Goal: Task Accomplishment & Management: Manage account settings

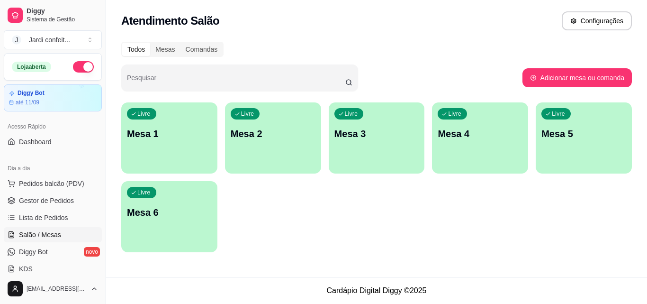
click at [167, 145] on div "Livre Mesa 1" at bounding box center [169, 132] width 96 height 60
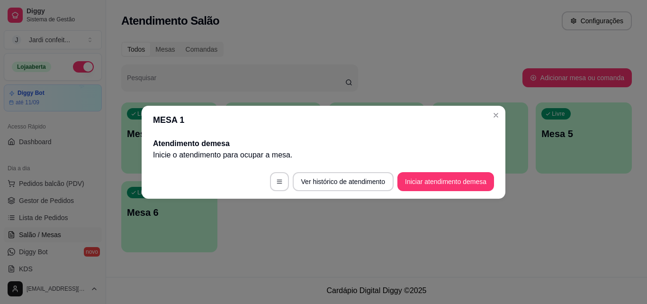
click at [445, 188] on button "Iniciar atendimento de mesa" at bounding box center [446, 181] width 97 height 19
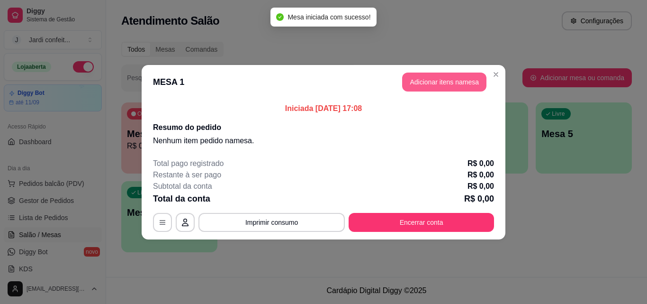
click at [443, 81] on button "Adicionar itens na mesa" at bounding box center [444, 82] width 84 height 19
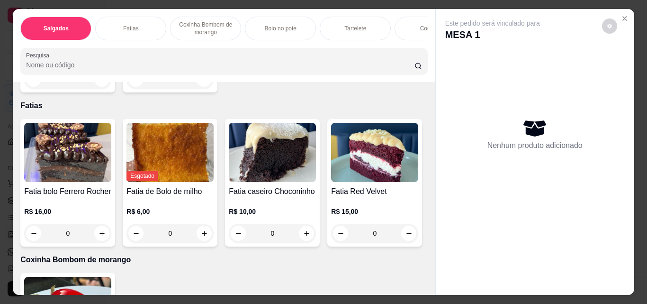
scroll to position [190, 0]
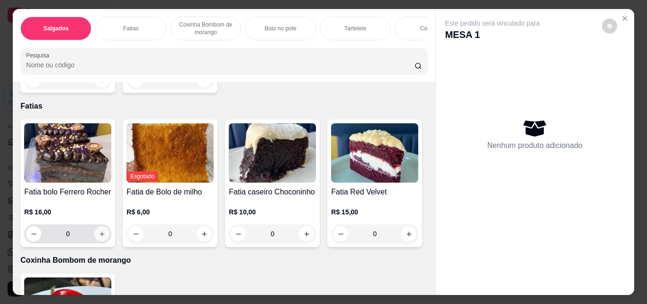
click at [101, 235] on icon "increase-product-quantity" at bounding box center [102, 233] width 7 height 7
type input "1"
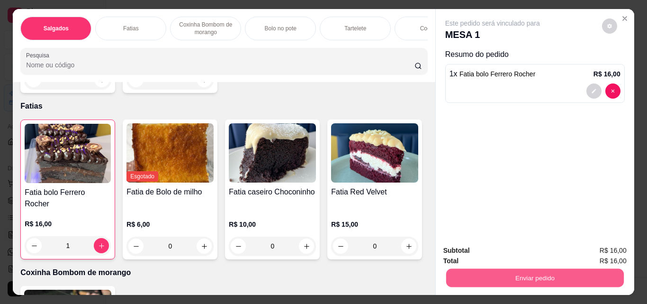
click at [556, 281] on button "Enviar pedido" at bounding box center [535, 277] width 178 height 18
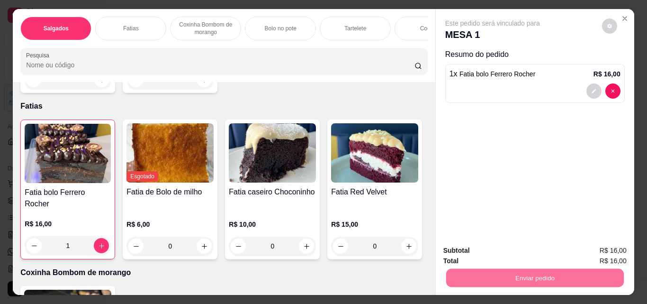
click at [539, 254] on button "Não registrar e enviar pedido" at bounding box center [504, 251] width 99 height 18
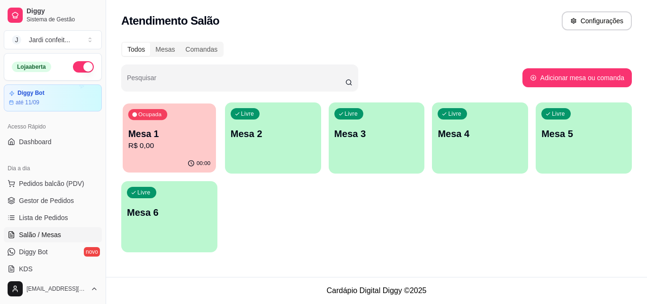
click at [163, 149] on p "R$ 0,00" at bounding box center [169, 145] width 82 height 11
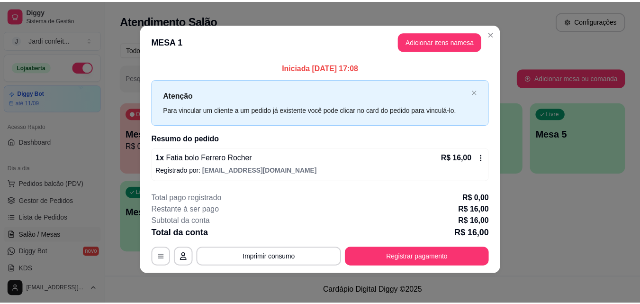
scroll to position [3, 0]
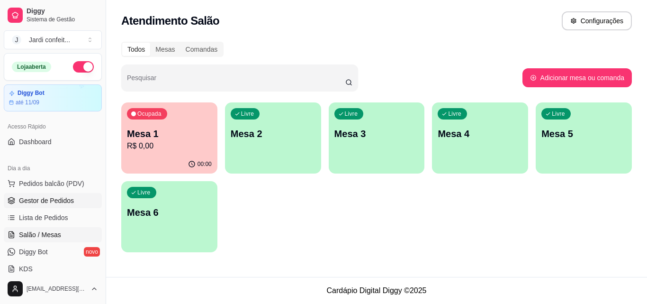
click at [34, 203] on span "Gestor de Pedidos" at bounding box center [46, 200] width 55 height 9
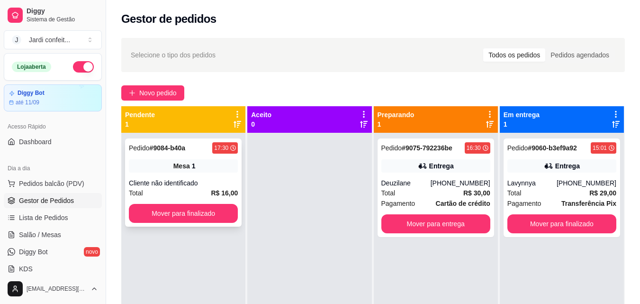
click at [146, 204] on div "Pedido # 9084-b40a 17:30 Mesa 1 Cliente não identificado Total R$ 16,00 Mover p…" at bounding box center [183, 182] width 117 height 88
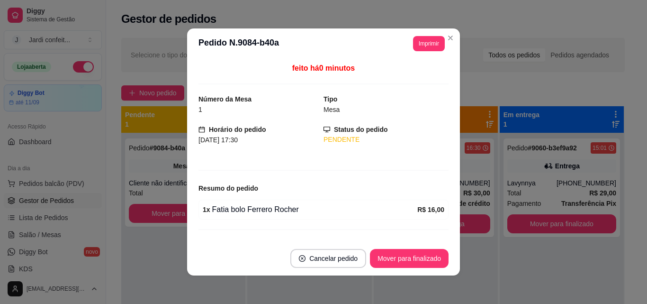
click at [389, 254] on button "Mover para finalizado" at bounding box center [409, 258] width 79 height 19
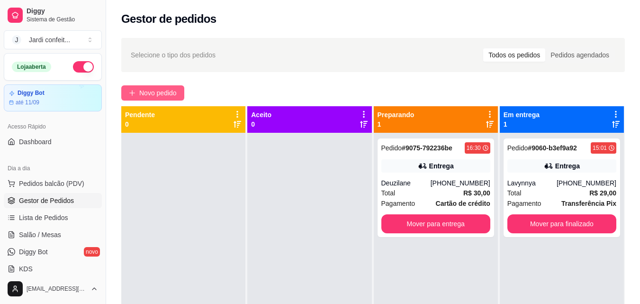
click at [164, 96] on span "Novo pedido" at bounding box center [157, 93] width 37 height 10
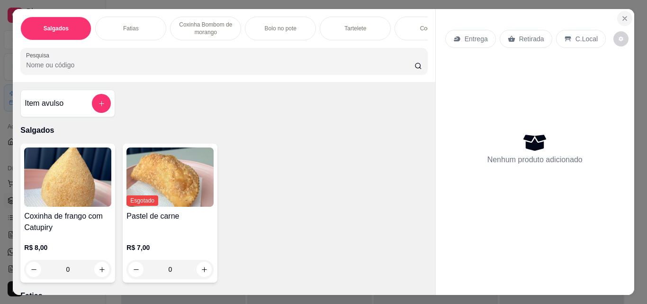
click at [621, 15] on icon "Close" at bounding box center [625, 19] width 8 height 8
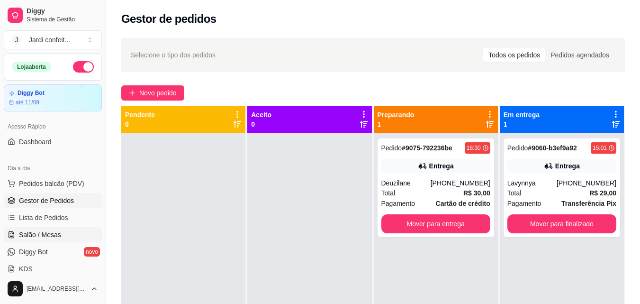
click at [56, 232] on span "Salão / Mesas" at bounding box center [40, 234] width 42 height 9
click at [71, 229] on link "Salão / Mesas" at bounding box center [53, 234] width 98 height 15
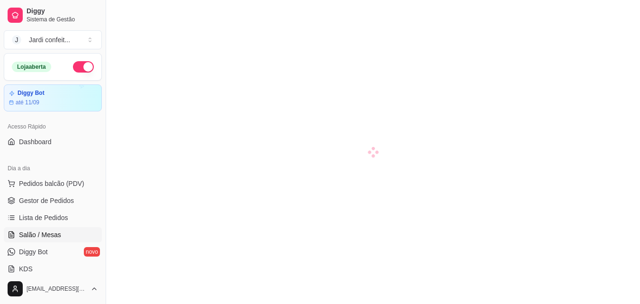
scroll to position [27, 0]
click at [63, 195] on link "Gestor de Pedidos" at bounding box center [53, 200] width 98 height 15
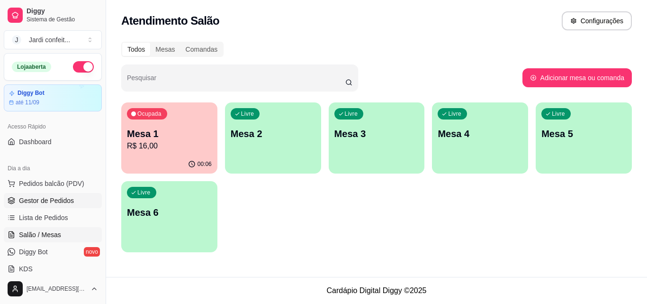
click at [40, 201] on span "Gestor de Pedidos" at bounding box center [46, 200] width 55 height 9
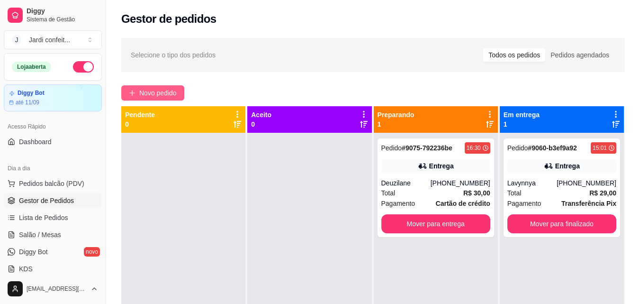
click at [163, 89] on span "Novo pedido" at bounding box center [157, 93] width 37 height 10
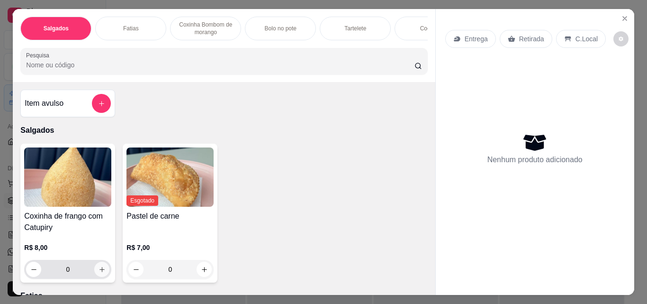
click at [102, 271] on button "increase-product-quantity" at bounding box center [101, 269] width 15 height 15
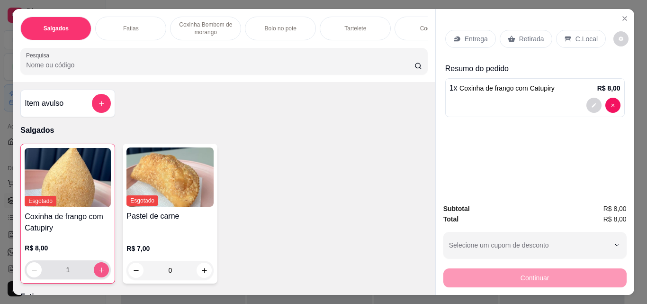
type input "1"
click at [531, 36] on p "Retirada" at bounding box center [531, 38] width 25 height 9
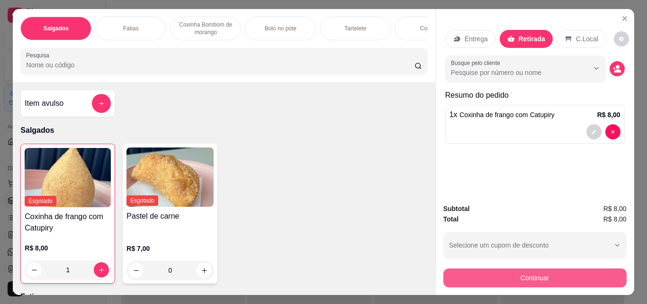
click at [580, 268] on button "Continuar" at bounding box center [535, 277] width 183 height 19
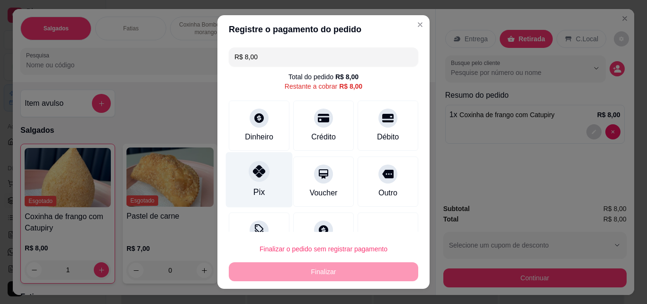
click at [262, 184] on div "Pix" at bounding box center [259, 179] width 67 height 55
type input "R$ 0,00"
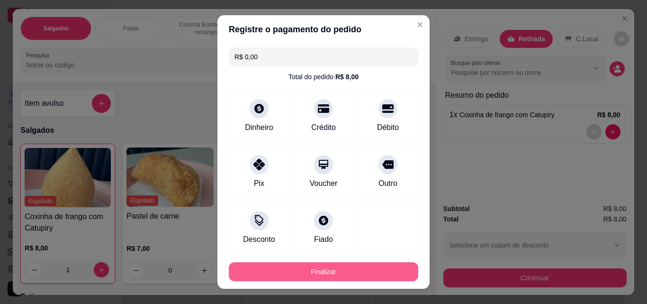
click at [330, 269] on button "Finalizar" at bounding box center [324, 271] width 190 height 19
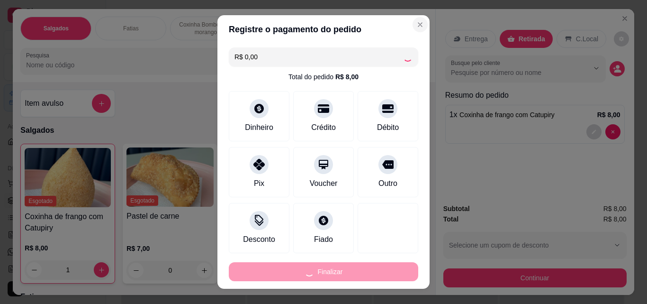
type input "0"
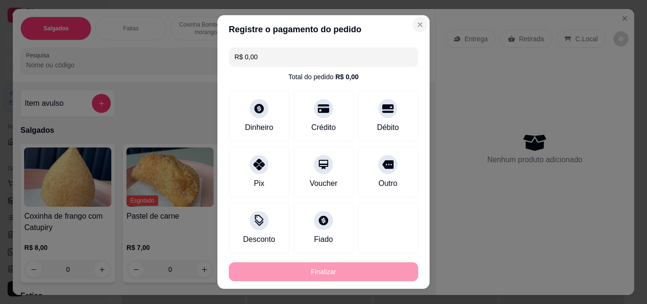
type input "-R$ 8,00"
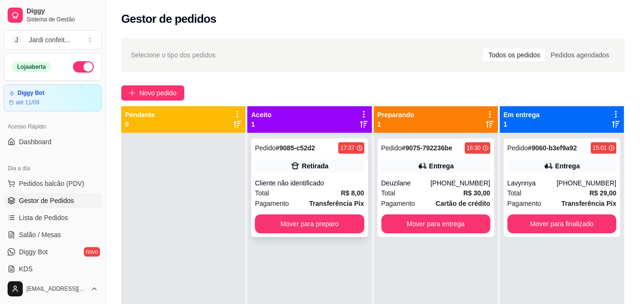
click at [325, 210] on div "Pedido # 9085-c52d2 17:37 Retirada Cliente não identificado Total R$ 8,00 Pagam…" at bounding box center [309, 187] width 117 height 99
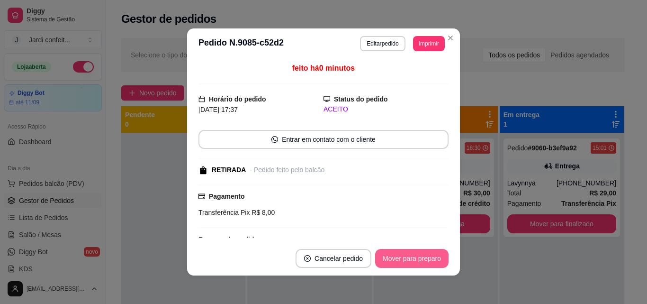
click at [405, 258] on button "Mover para preparo" at bounding box center [411, 258] width 73 height 19
click at [436, 261] on button "Mover para preparo" at bounding box center [411, 258] width 73 height 19
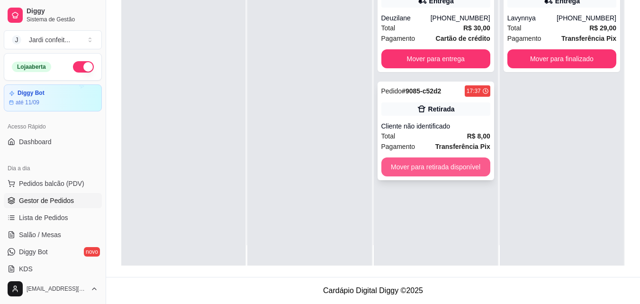
scroll to position [27, 0]
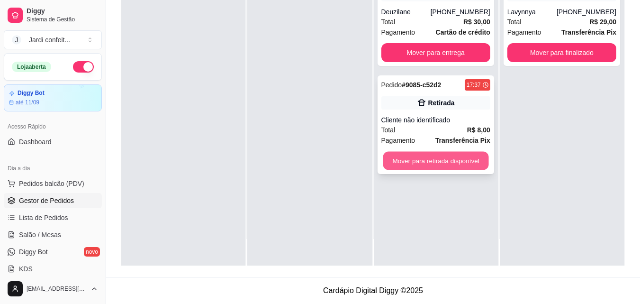
click at [437, 164] on button "Mover para retirada disponível" at bounding box center [436, 161] width 106 height 18
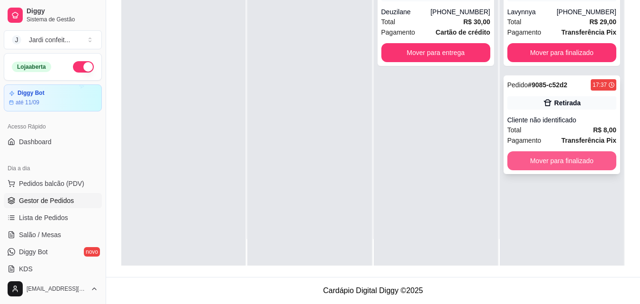
click at [533, 156] on button "Mover para finalizado" at bounding box center [562, 160] width 109 height 19
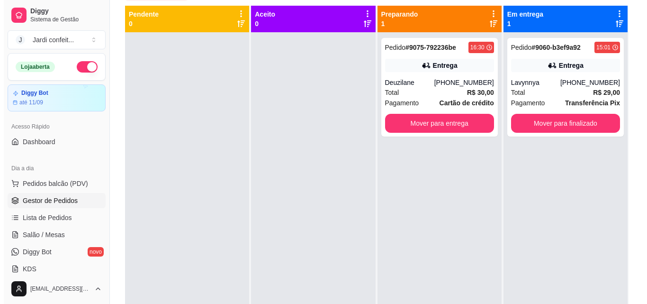
scroll to position [0, 0]
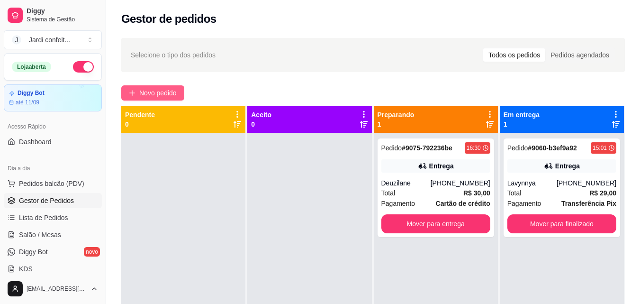
click at [162, 91] on span "Novo pedido" at bounding box center [157, 93] width 37 height 10
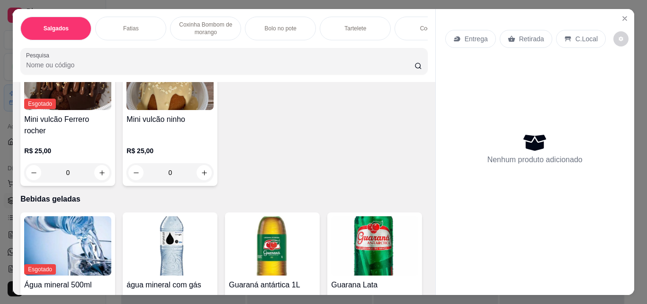
scroll to position [1896, 0]
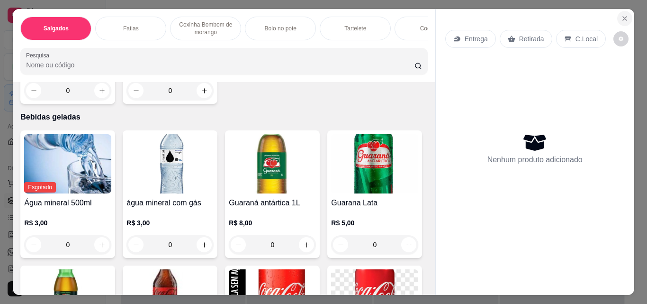
click at [623, 16] on icon "Close" at bounding box center [625, 19] width 8 height 8
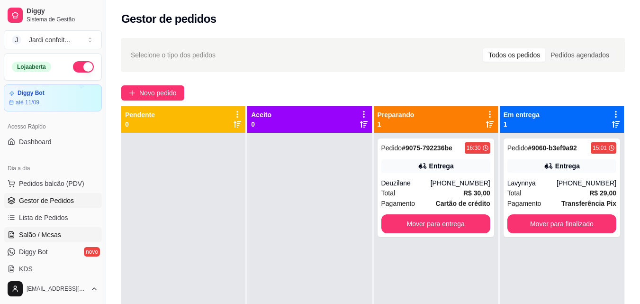
click at [74, 230] on link "Salão / Mesas" at bounding box center [53, 234] width 98 height 15
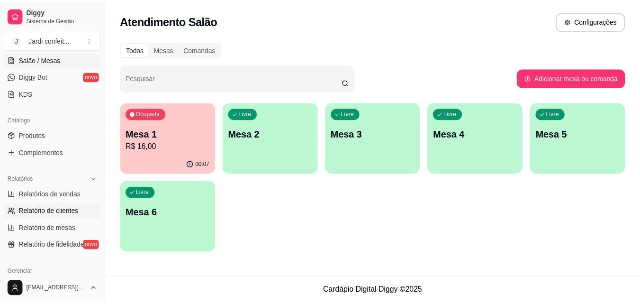
scroll to position [190, 0]
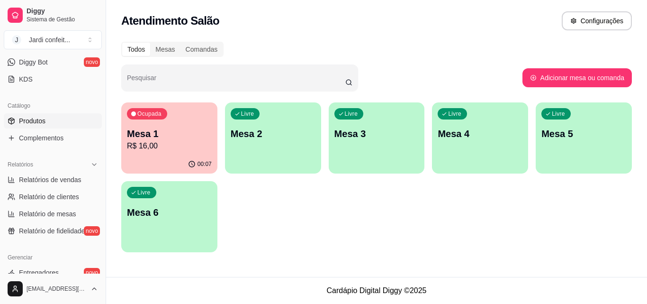
click at [62, 116] on link "Produtos" at bounding box center [53, 120] width 98 height 15
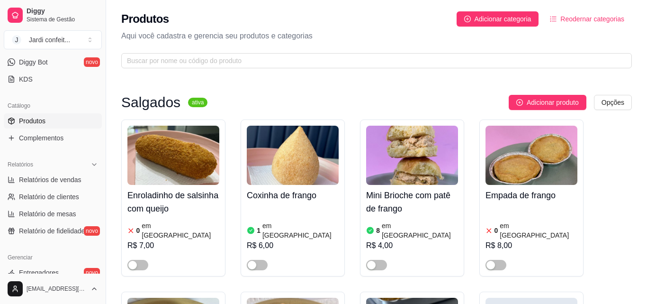
click at [219, 46] on div "Produtos Adicionar categoria Reodernar categorias Aqui você cadastra e gerencia…" at bounding box center [376, 37] width 541 height 74
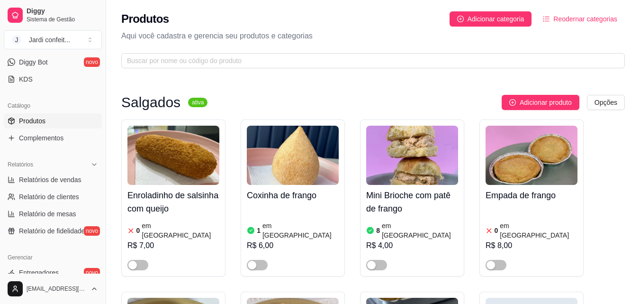
click at [218, 50] on div "Produtos Adicionar categoria Reodernar categorias Aqui você cadastra e gerencia…" at bounding box center [373, 37] width 534 height 74
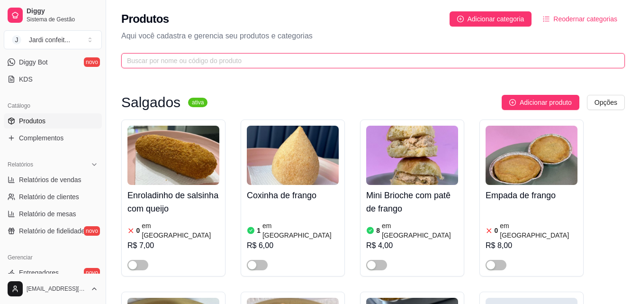
click at [223, 58] on input "text" at bounding box center [369, 60] width 485 height 10
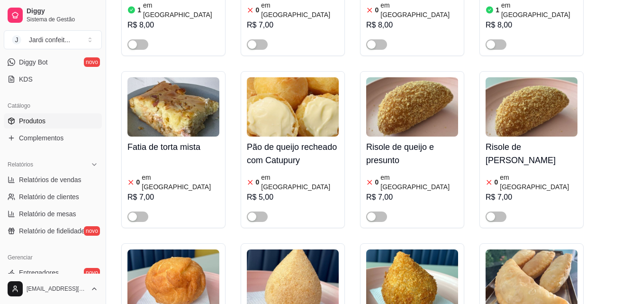
scroll to position [521, 0]
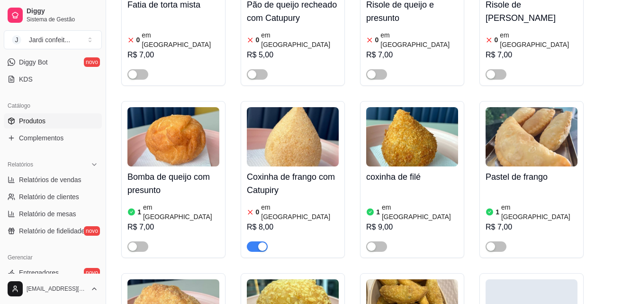
click at [256, 241] on span "button" at bounding box center [257, 246] width 21 height 10
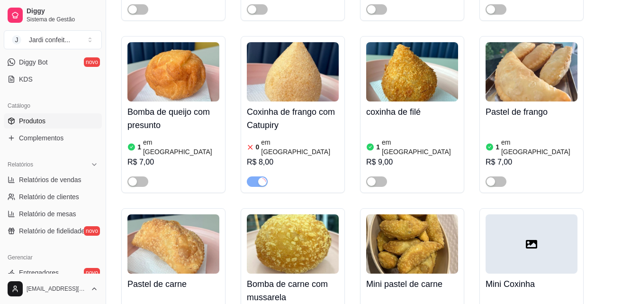
scroll to position [616, 0]
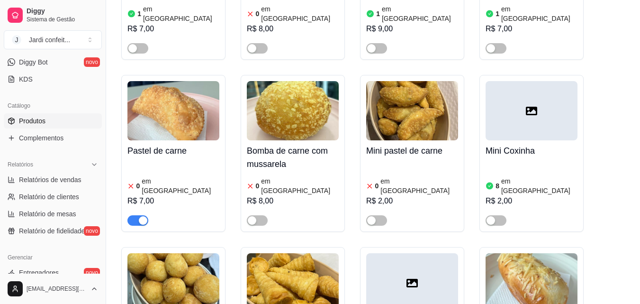
scroll to position [806, 0]
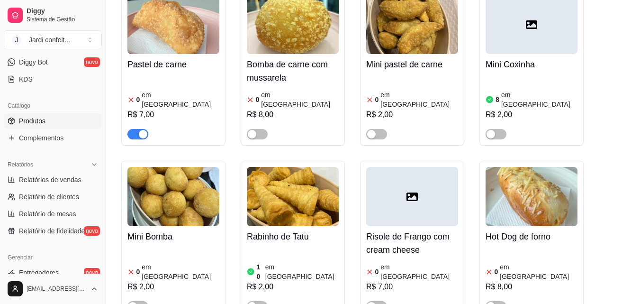
click at [139, 130] on div "button" at bounding box center [143, 134] width 9 height 9
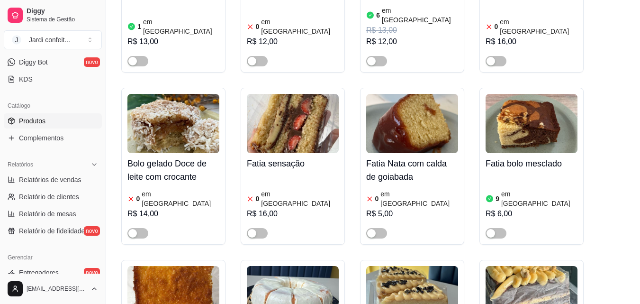
scroll to position [4171, 0]
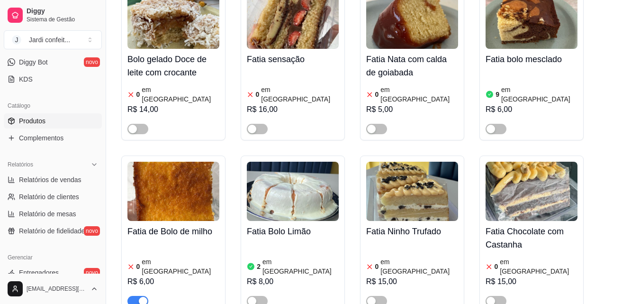
click at [131, 296] on span "button" at bounding box center [138, 301] width 21 height 10
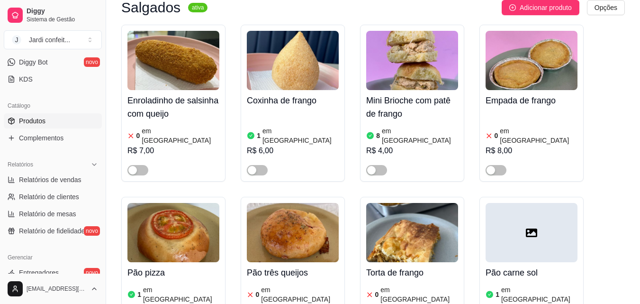
scroll to position [0, 0]
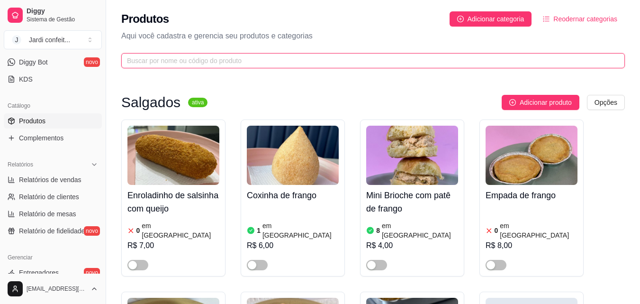
click at [256, 62] on input "text" at bounding box center [369, 60] width 485 height 10
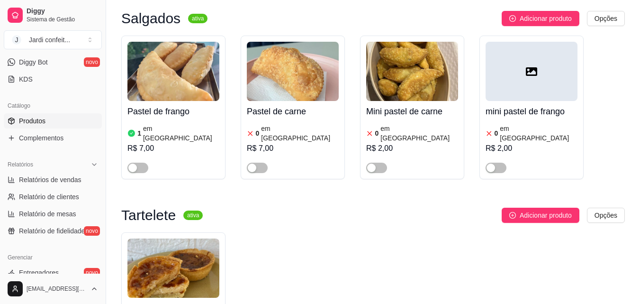
scroll to position [142, 0]
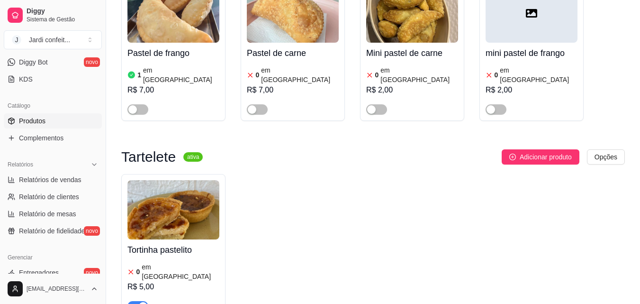
click at [138, 301] on span "button" at bounding box center [138, 306] width 21 height 10
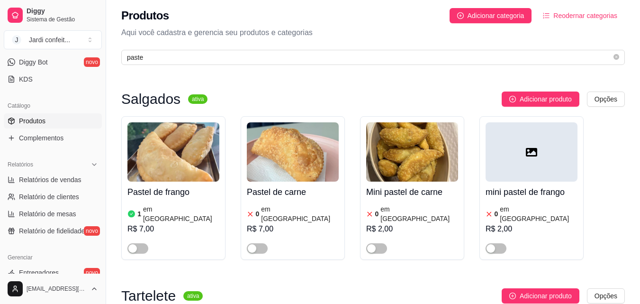
scroll to position [0, 0]
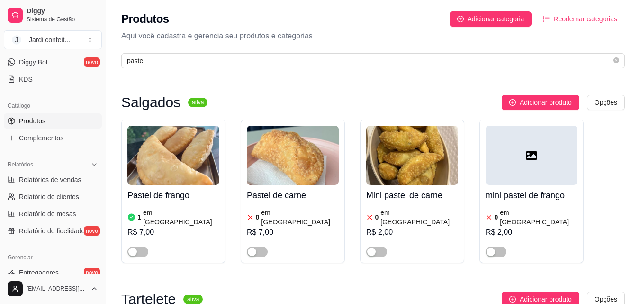
drag, startPoint x: 201, startPoint y: 54, endPoint x: 109, endPoint y: 68, distance: 92.7
click at [109, 68] on div "Produtos Adicionar categoria Reodernar categorias Aqui você cadastra e gerencia…" at bounding box center [373, 37] width 534 height 74
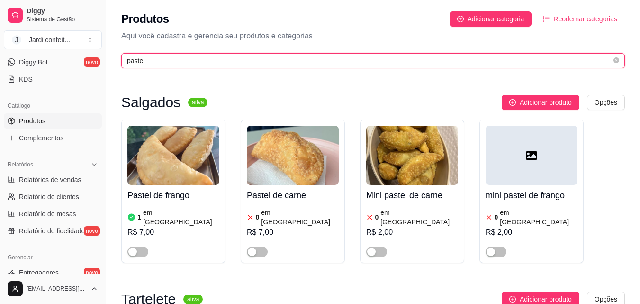
drag, startPoint x: 139, startPoint y: 62, endPoint x: 125, endPoint y: 66, distance: 15.4
click at [125, 66] on span "paste" at bounding box center [373, 60] width 504 height 15
click at [174, 66] on span "paste" at bounding box center [373, 60] width 504 height 15
drag, startPoint x: 164, startPoint y: 64, endPoint x: 100, endPoint y: 63, distance: 64.5
click at [100, 64] on div "Diggy Sistema de Gestão J Jardi confeit ... Loja aberta Diggy Bot até 11/09 Ace…" at bounding box center [320, 254] width 640 height 508
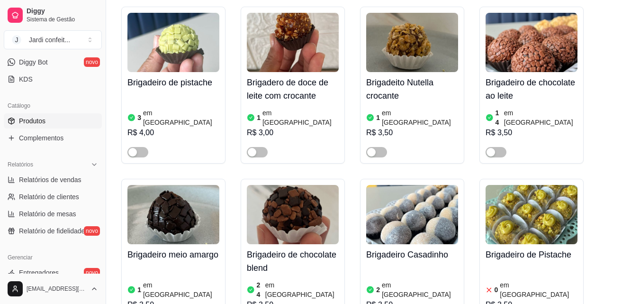
scroll to position [1469, 0]
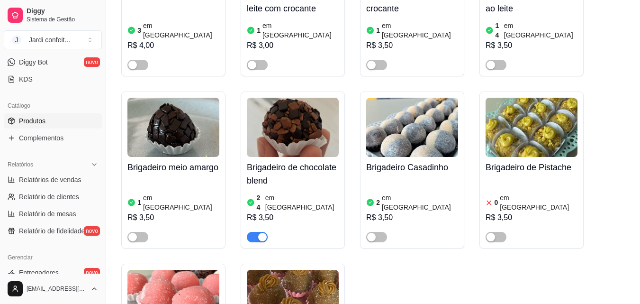
type input "brig"
click at [300, 98] on img at bounding box center [293, 127] width 92 height 59
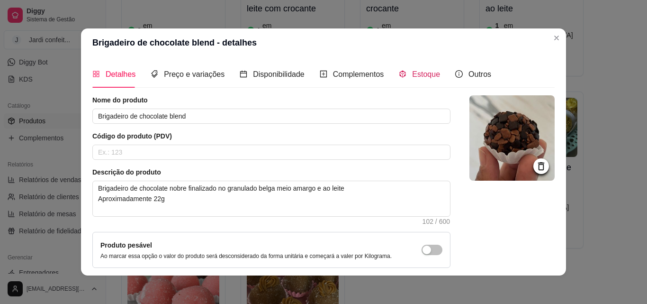
click at [418, 75] on span "Estoque" at bounding box center [426, 74] width 28 height 8
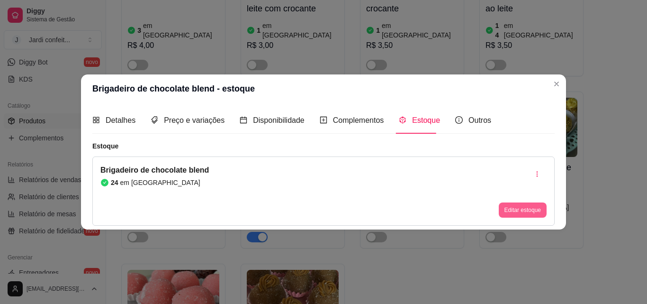
click at [526, 210] on button "Editar estoque" at bounding box center [523, 209] width 48 height 15
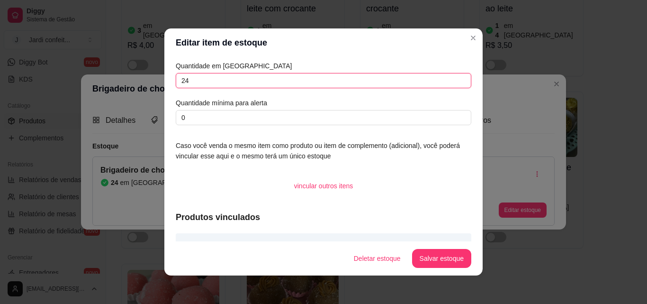
drag, startPoint x: 211, startPoint y: 87, endPoint x: 207, endPoint y: 84, distance: 5.8
click at [209, 87] on input "24" at bounding box center [324, 80] width 296 height 15
drag, startPoint x: 203, startPoint y: 82, endPoint x: 159, endPoint y: 82, distance: 44.6
click at [159, 82] on div "Editar item de estoque Quantidade em estoque 24 Quantidade mínima para alerta 0…" at bounding box center [323, 152] width 647 height 304
type input "16"
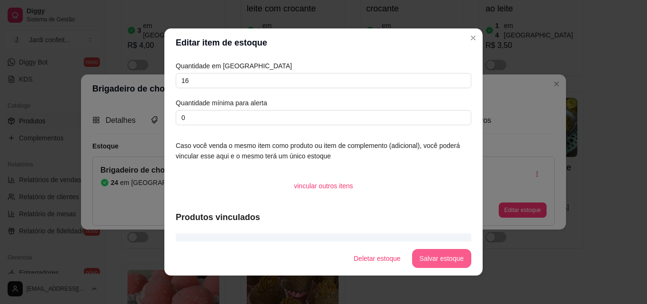
click at [439, 267] on button "Salvar estoque" at bounding box center [441, 258] width 59 height 19
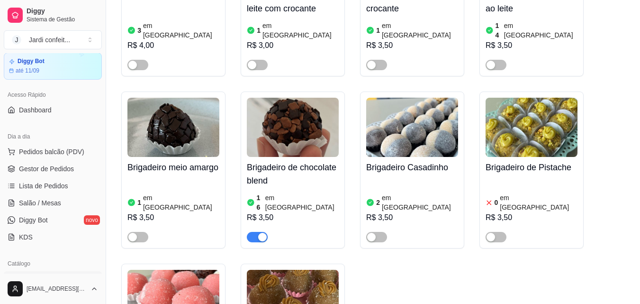
scroll to position [0, 0]
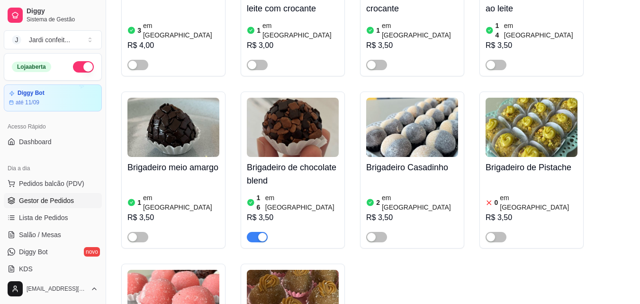
click at [55, 196] on span "Gestor de Pedidos" at bounding box center [46, 200] width 55 height 9
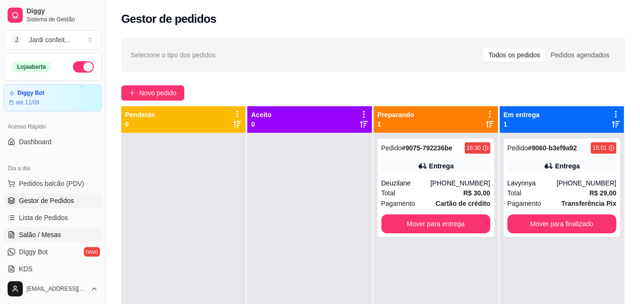
click at [64, 232] on link "Salão / Mesas" at bounding box center [53, 234] width 98 height 15
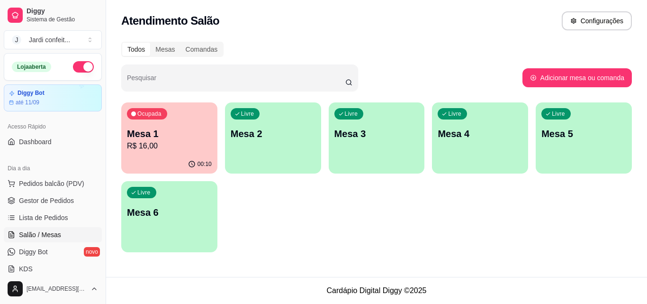
click at [239, 137] on p "Mesa 2" at bounding box center [273, 133] width 85 height 13
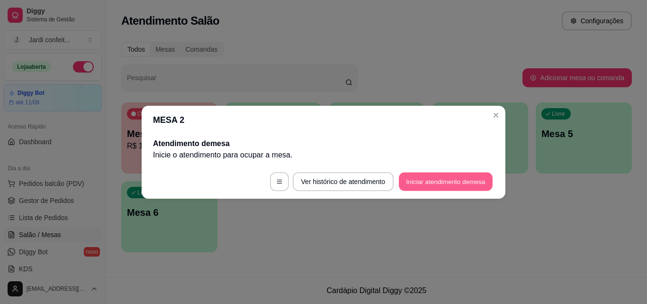
click at [455, 180] on button "Iniciar atendimento de mesa" at bounding box center [446, 181] width 94 height 18
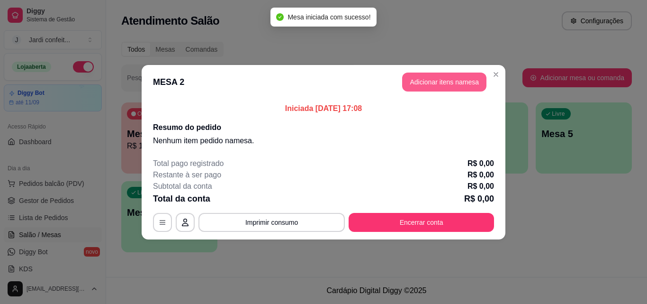
click at [470, 80] on button "Adicionar itens na mesa" at bounding box center [444, 82] width 84 height 19
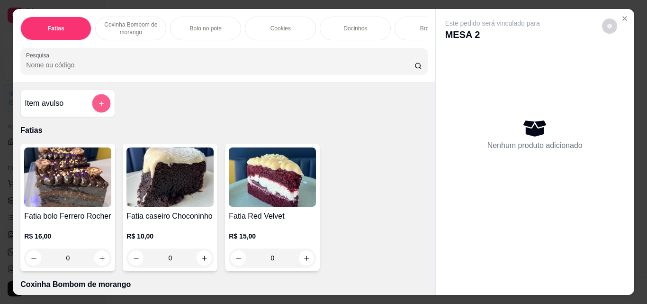
click at [98, 104] on icon "add-separate-item" at bounding box center [101, 103] width 7 height 7
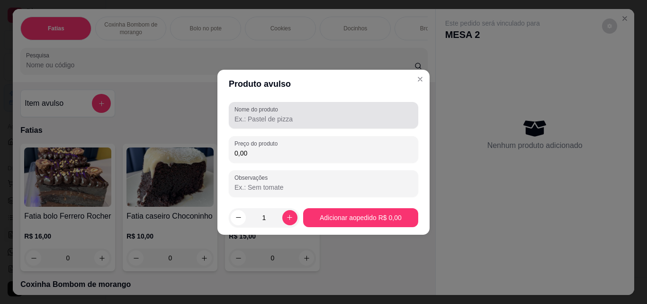
click at [320, 116] on input "Nome do produto" at bounding box center [324, 118] width 178 height 9
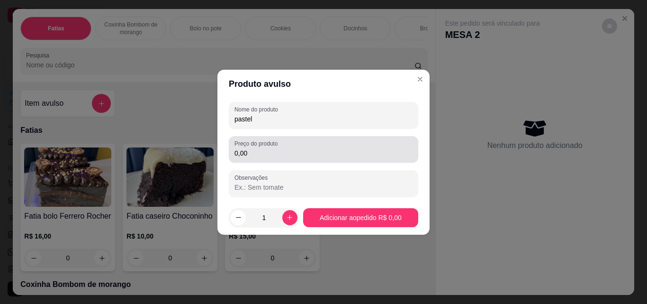
type input "pastel"
click at [306, 146] on div "0,00" at bounding box center [324, 149] width 178 height 19
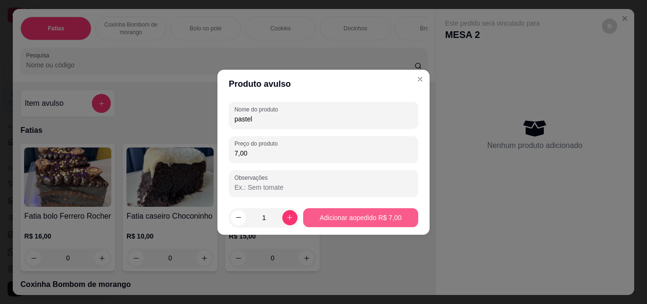
type input "7,00"
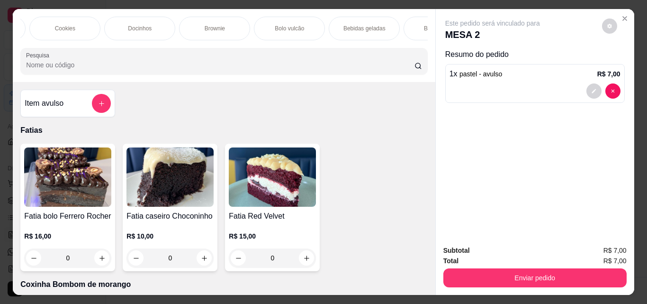
scroll to position [0, 233]
click at [345, 29] on div "Bebidas geladas" at bounding box center [347, 29] width 71 height 24
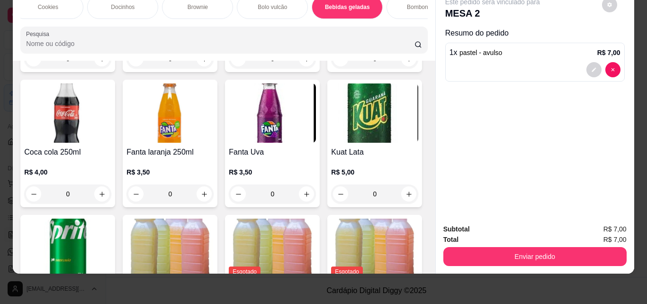
scroll to position [1902, 0]
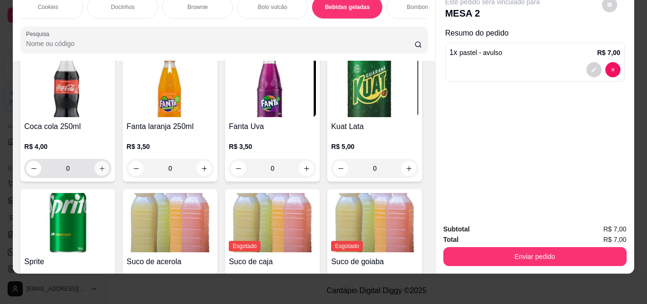
click at [106, 172] on icon "increase-product-quantity" at bounding box center [102, 168] width 7 height 7
type input "1"
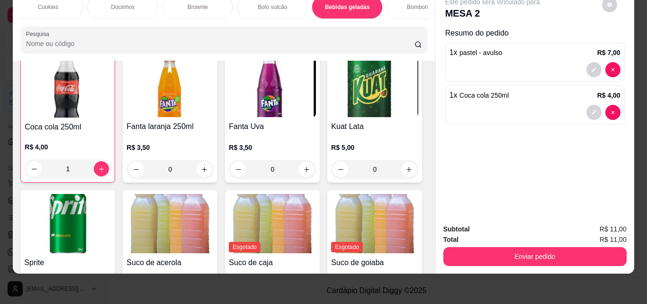
click at [530, 253] on button "Enviar pedido" at bounding box center [535, 256] width 183 height 19
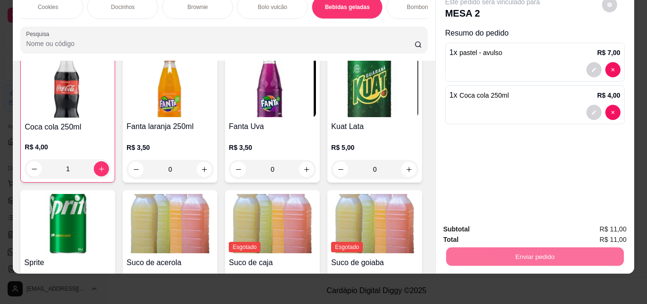
click at [471, 229] on button "Não registrar e enviar pedido" at bounding box center [504, 226] width 99 height 18
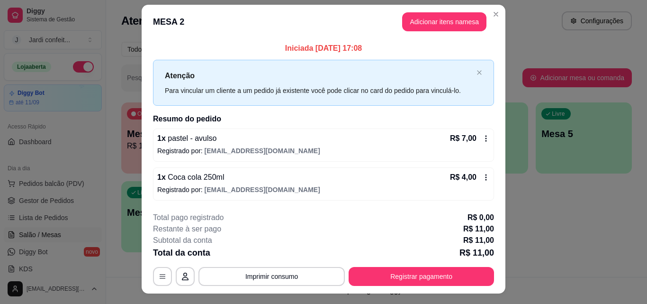
scroll to position [0, 0]
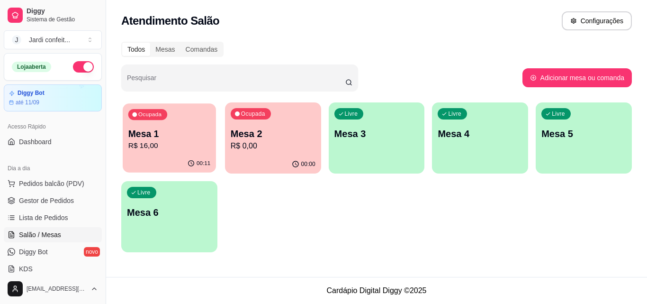
click at [187, 143] on p "R$ 16,00" at bounding box center [169, 145] width 82 height 11
click at [49, 203] on span "Gestor de Pedidos" at bounding box center [46, 200] width 55 height 9
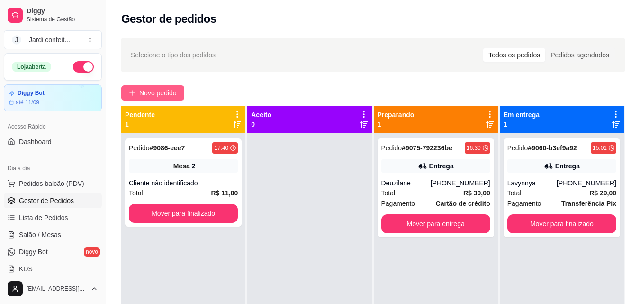
click at [173, 92] on span "Novo pedido" at bounding box center [157, 93] width 37 height 10
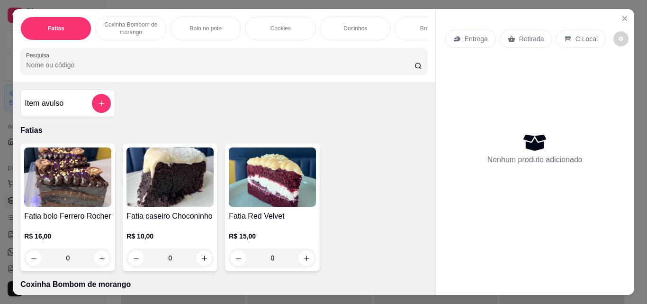
click at [104, 109] on button "add-separate-item" at bounding box center [101, 103] width 19 height 19
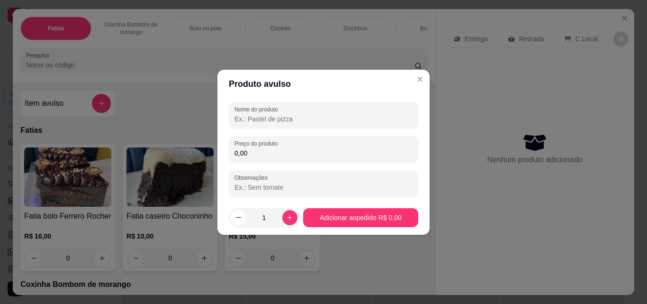
click at [264, 122] on input "Nome do produto" at bounding box center [324, 118] width 178 height 9
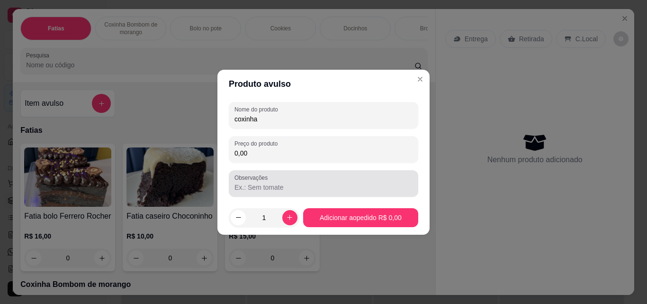
type input "coxinha"
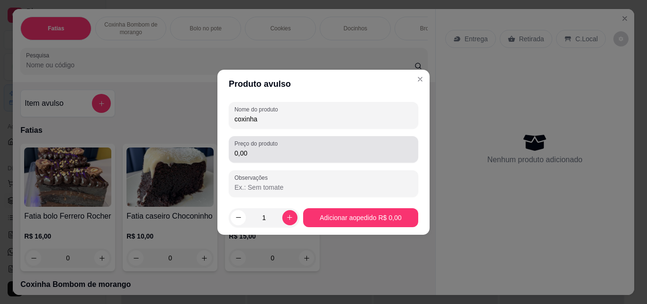
drag, startPoint x: 291, startPoint y: 160, endPoint x: 298, endPoint y: 148, distance: 13.4
click at [298, 148] on div "Preço do produto 0,00" at bounding box center [324, 149] width 190 height 27
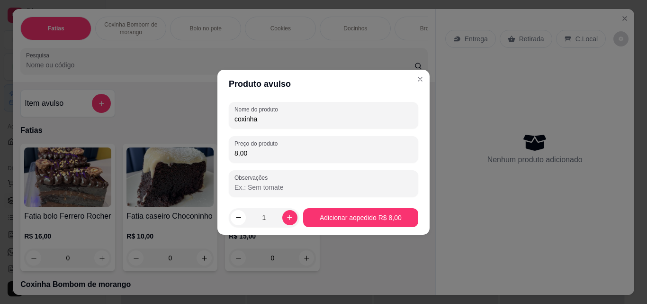
type input "8,00"
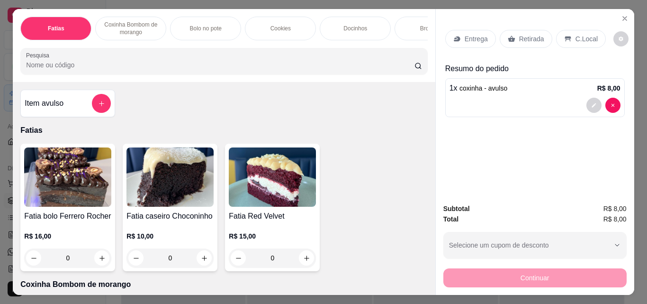
click at [525, 39] on p "Retirada" at bounding box center [531, 38] width 25 height 9
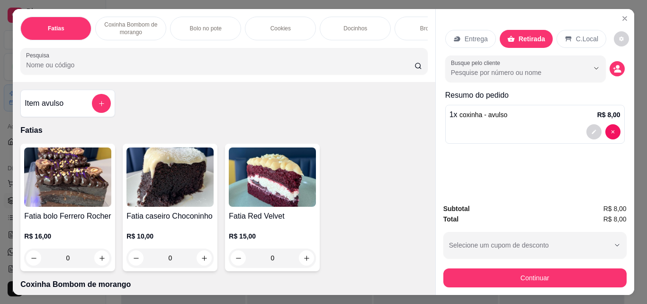
click at [573, 280] on button "Continuar" at bounding box center [535, 277] width 183 height 19
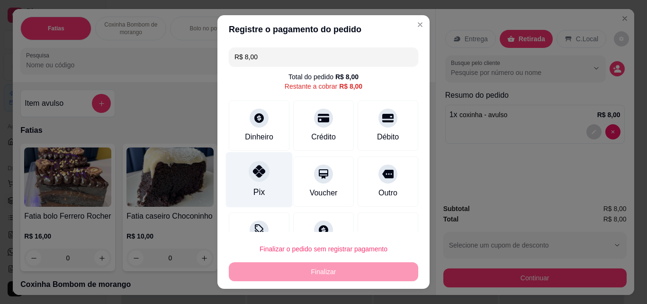
click at [254, 188] on div "Pix" at bounding box center [259, 192] width 11 height 12
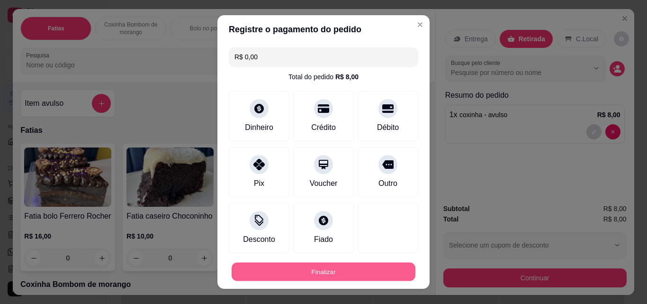
click at [328, 272] on button "Finalizar" at bounding box center [324, 272] width 184 height 18
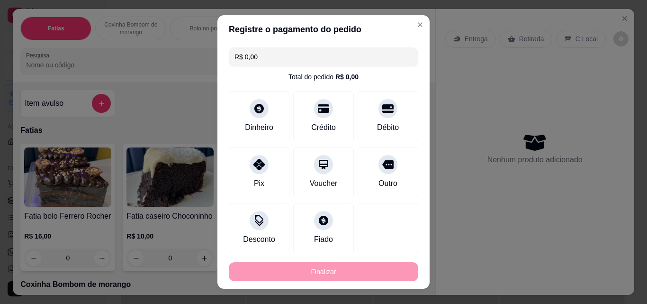
type input "-R$ 8,00"
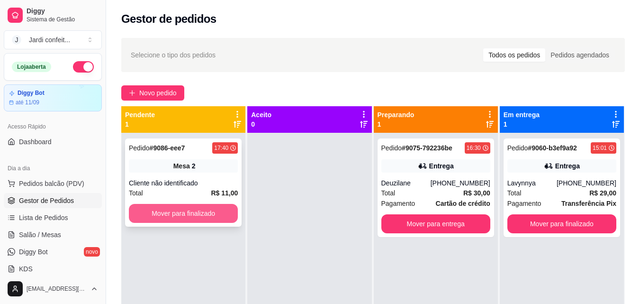
click at [152, 214] on button "Mover para finalizado" at bounding box center [183, 213] width 109 height 19
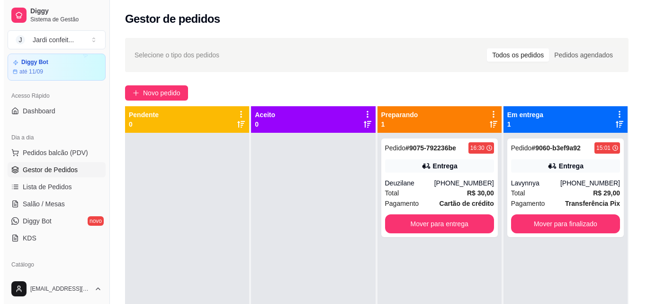
scroll to position [47, 0]
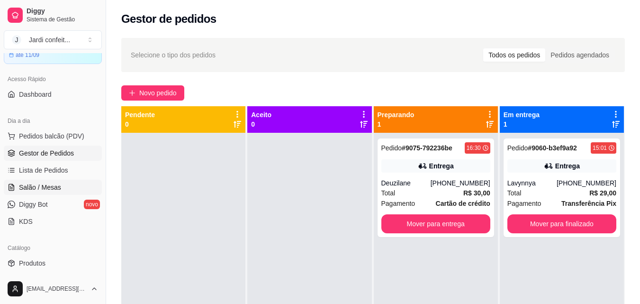
click at [79, 185] on link "Salão / Mesas" at bounding box center [53, 187] width 98 height 15
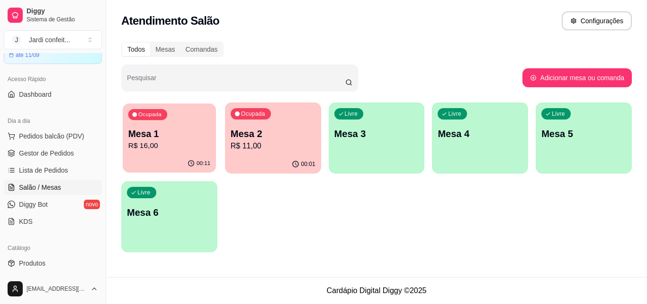
click at [169, 147] on p "R$ 16,00" at bounding box center [169, 145] width 82 height 11
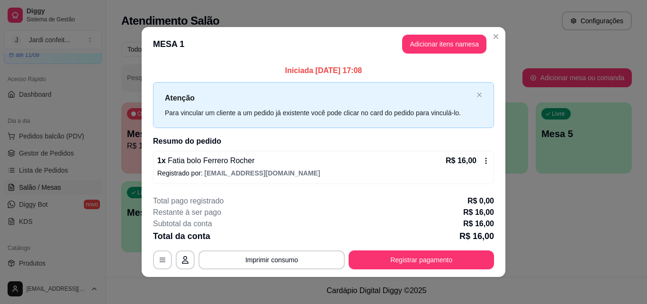
click at [433, 248] on div "**********" at bounding box center [323, 232] width 341 height 74
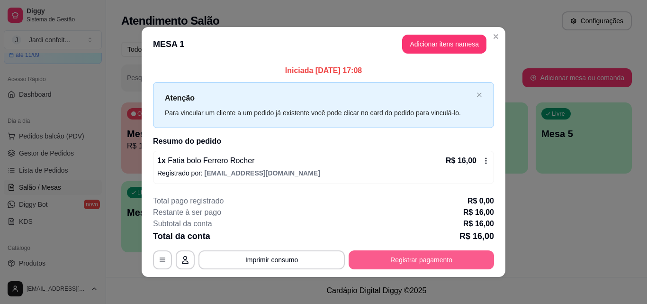
click at [449, 264] on button "Registrar pagamento" at bounding box center [422, 259] width 146 height 19
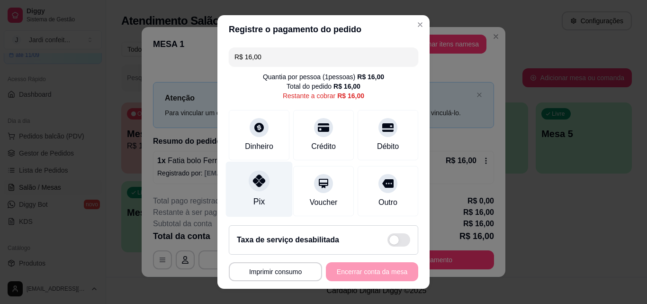
click at [264, 184] on div "Pix" at bounding box center [259, 189] width 67 height 55
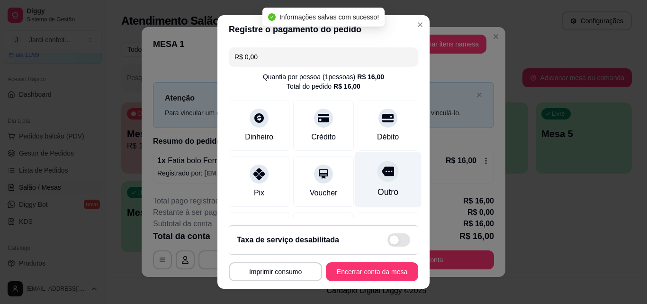
type input "R$ 0,00"
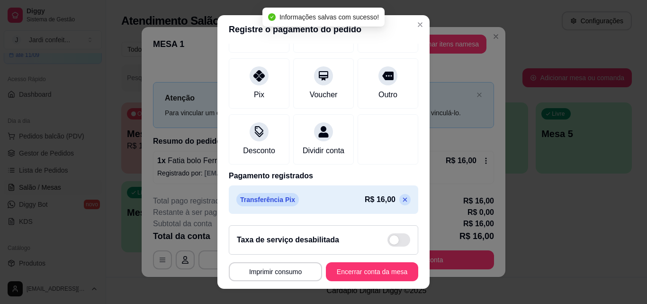
scroll to position [15, 0]
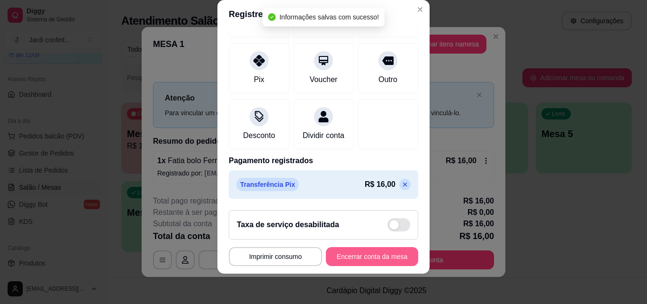
click at [393, 254] on button "Encerrar conta da mesa" at bounding box center [372, 256] width 92 height 19
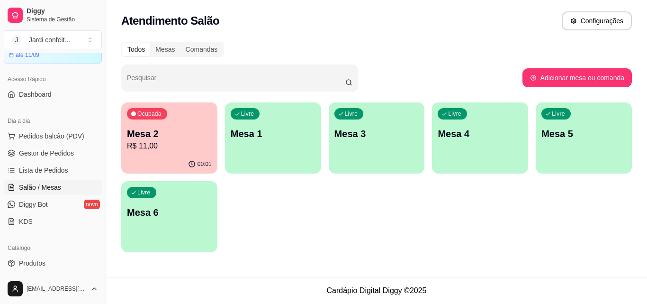
click at [182, 143] on p "R$ 11,00" at bounding box center [169, 145] width 85 height 11
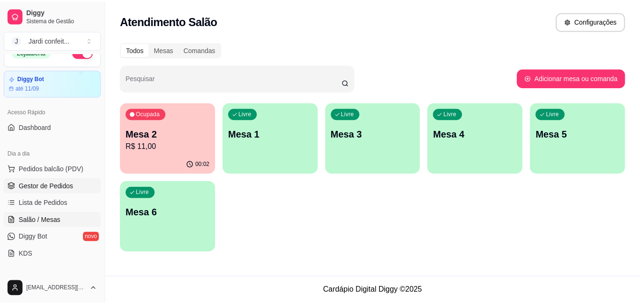
scroll to position [0, 0]
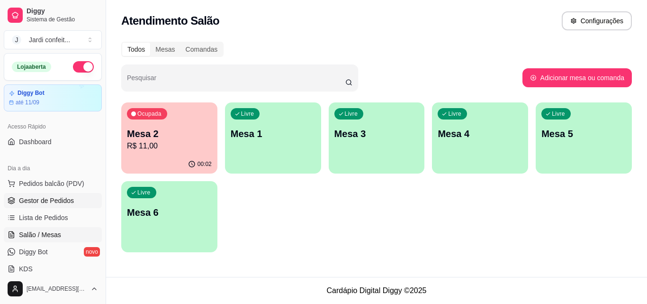
click at [53, 200] on span "Gestor de Pedidos" at bounding box center [46, 200] width 55 height 9
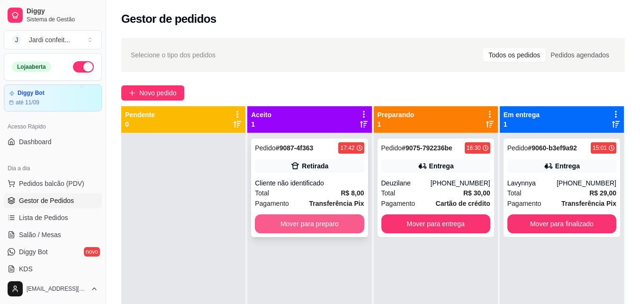
click at [309, 216] on button "Mover para preparo" at bounding box center [309, 223] width 109 height 19
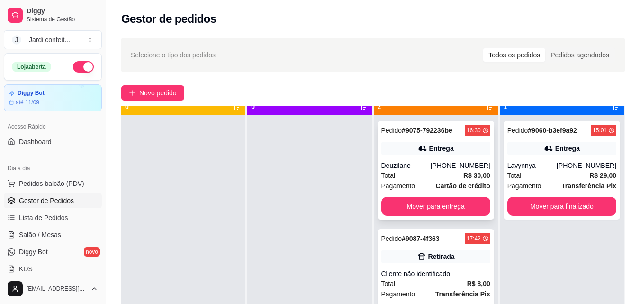
scroll to position [27, 0]
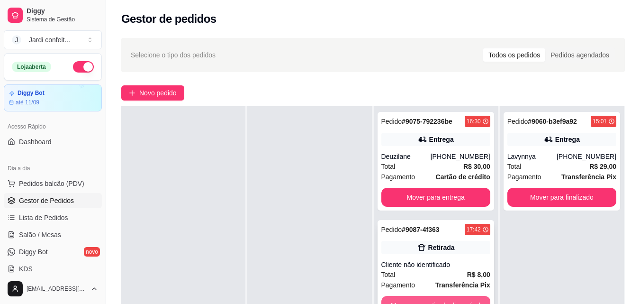
click at [444, 301] on button "Mover para retirada disponível" at bounding box center [436, 305] width 109 height 19
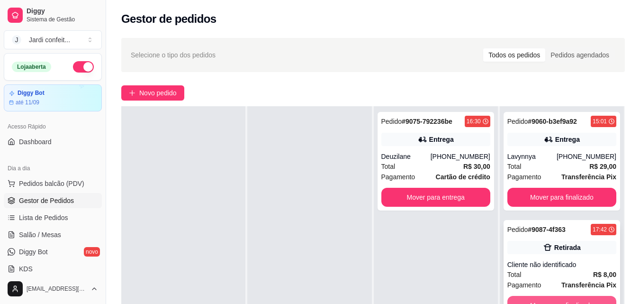
click at [589, 300] on button "Mover para finalizado" at bounding box center [562, 305] width 109 height 19
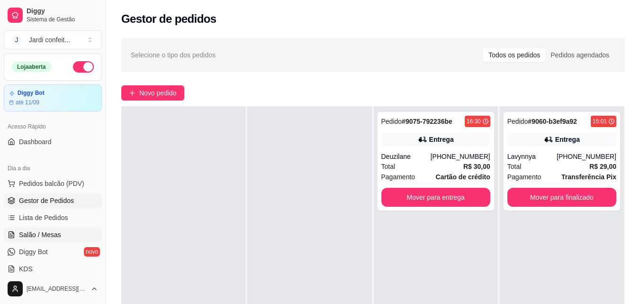
click at [67, 235] on link "Salão / Mesas" at bounding box center [53, 234] width 98 height 15
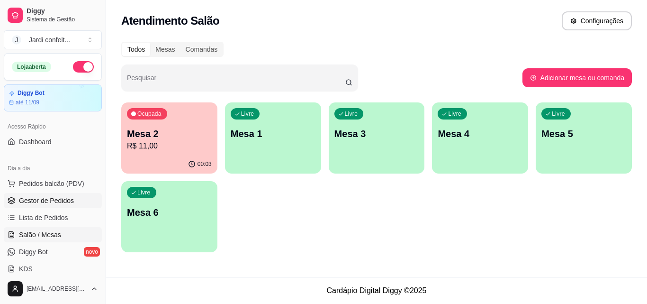
click at [63, 200] on span "Gestor de Pedidos" at bounding box center [46, 200] width 55 height 9
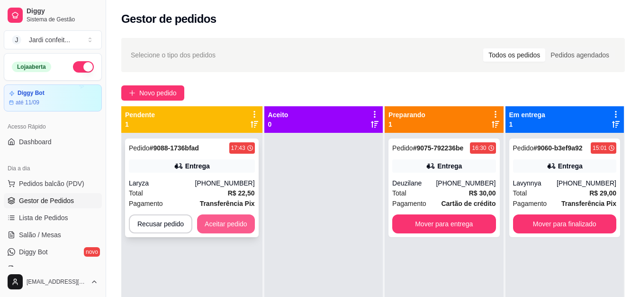
click at [236, 227] on button "Aceitar pedido" at bounding box center [226, 223] width 58 height 19
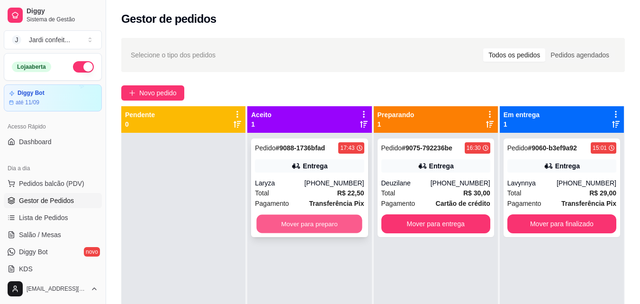
click at [293, 219] on button "Mover para preparo" at bounding box center [310, 224] width 106 height 18
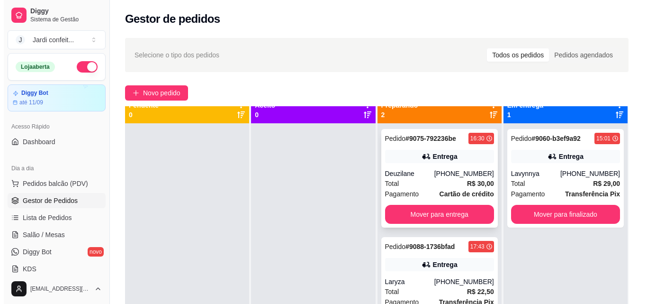
scroll to position [27, 0]
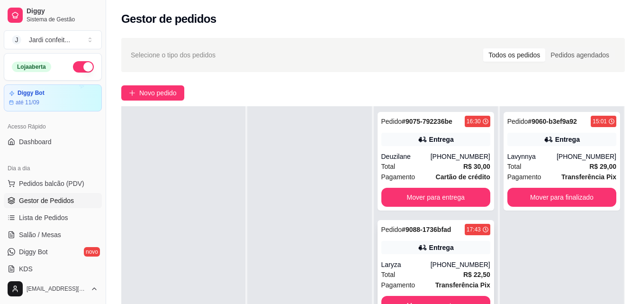
click at [460, 264] on div "[PHONE_NUMBER]" at bounding box center [461, 264] width 60 height 9
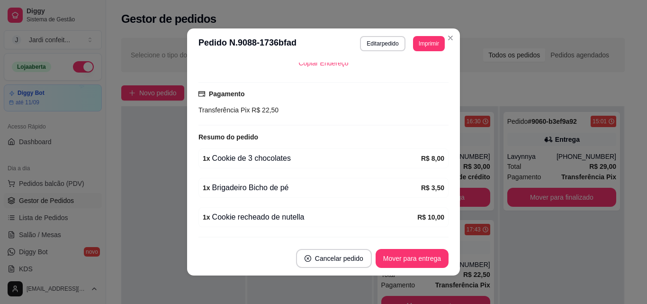
scroll to position [252, 0]
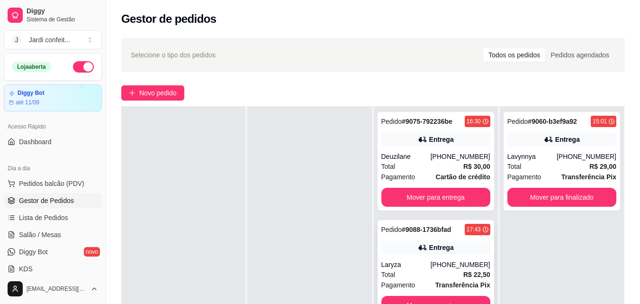
click at [445, 261] on div "[PHONE_NUMBER]" at bounding box center [461, 264] width 60 height 9
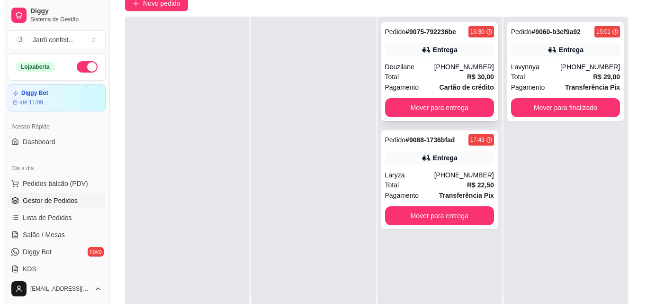
scroll to position [95, 0]
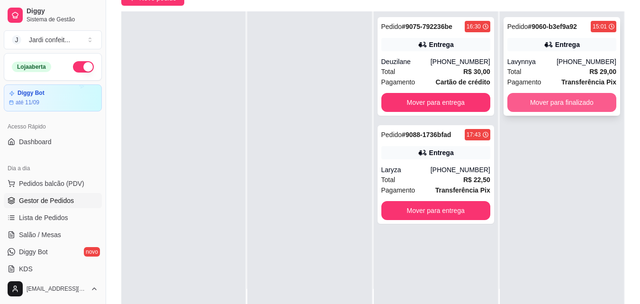
click at [523, 100] on button "Mover para finalizado" at bounding box center [562, 102] width 109 height 19
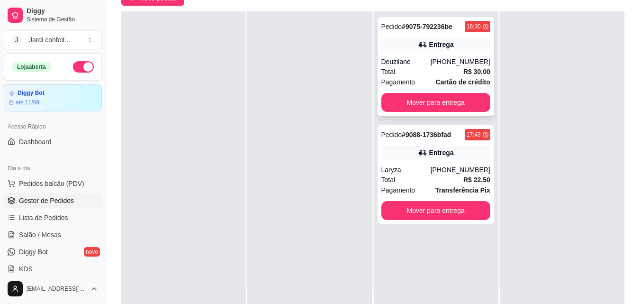
click at [422, 65] on div "Deuzilane" at bounding box center [406, 61] width 49 height 9
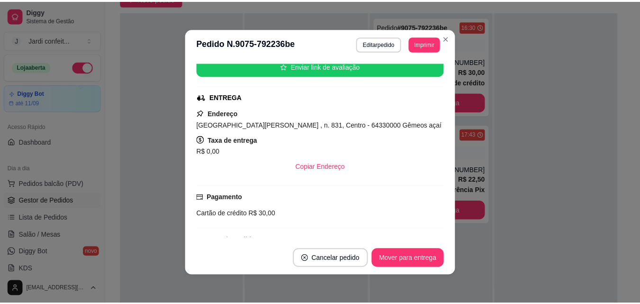
scroll to position [190, 0]
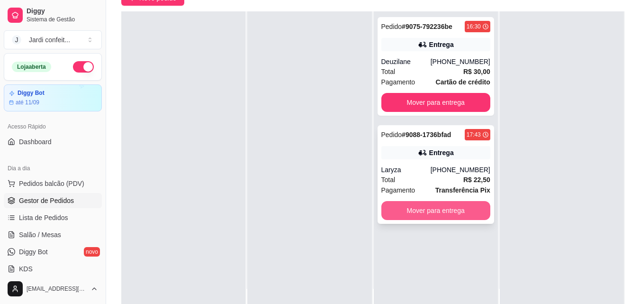
click at [453, 209] on button "Mover para entrega" at bounding box center [436, 210] width 109 height 19
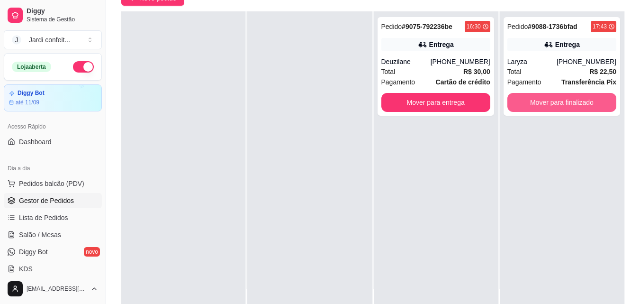
click at [529, 104] on button "Mover para finalizado" at bounding box center [562, 102] width 109 height 19
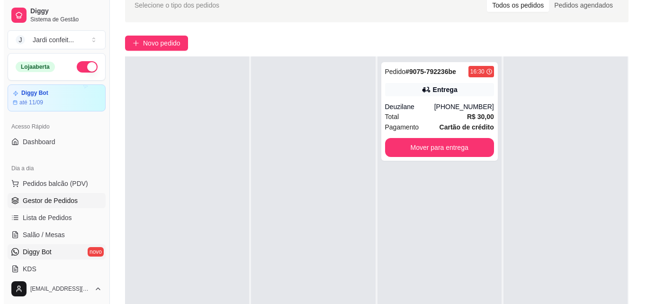
scroll to position [0, 0]
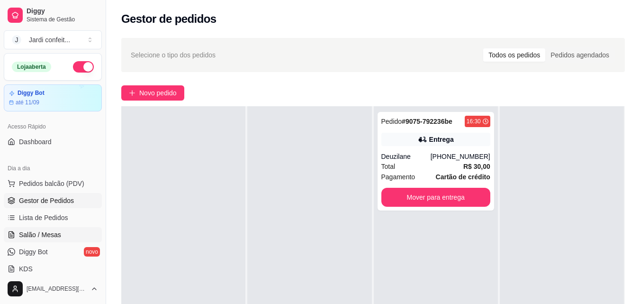
click at [82, 237] on link "Salão / Mesas" at bounding box center [53, 234] width 98 height 15
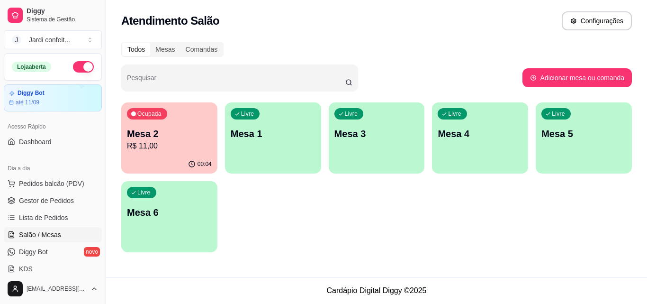
click at [170, 147] on p "R$ 11,00" at bounding box center [169, 145] width 85 height 11
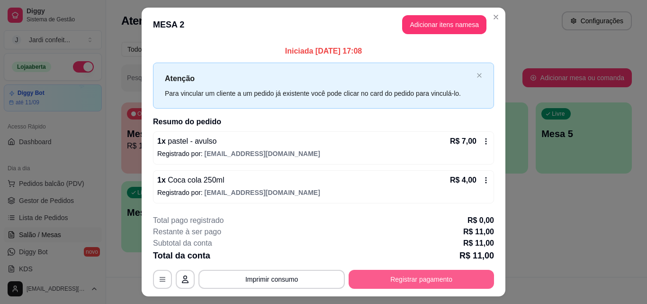
click at [415, 296] on footer "**********" at bounding box center [324, 251] width 364 height 89
click at [416, 281] on button "Registrar pagamento" at bounding box center [421, 279] width 141 height 18
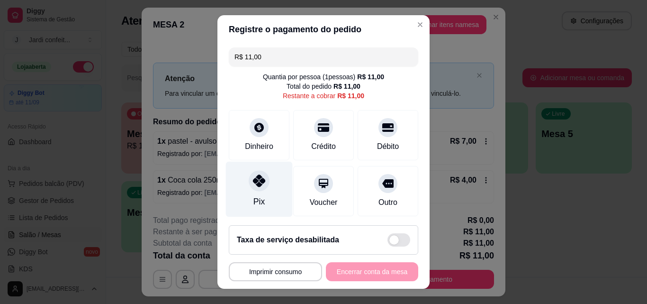
click at [267, 181] on div "Pix" at bounding box center [259, 189] width 67 height 55
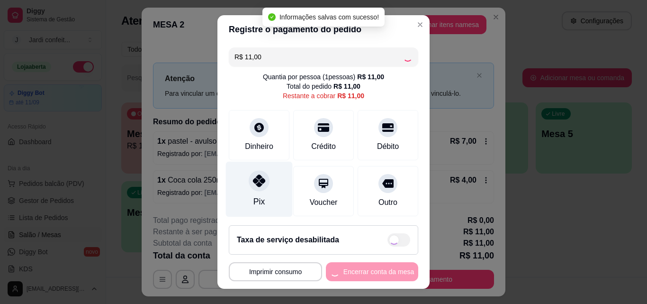
type input "R$ 0,00"
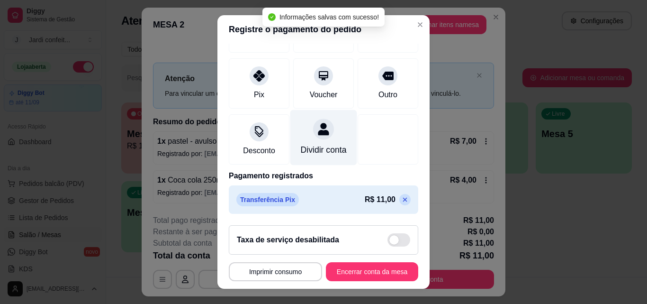
scroll to position [109, 0]
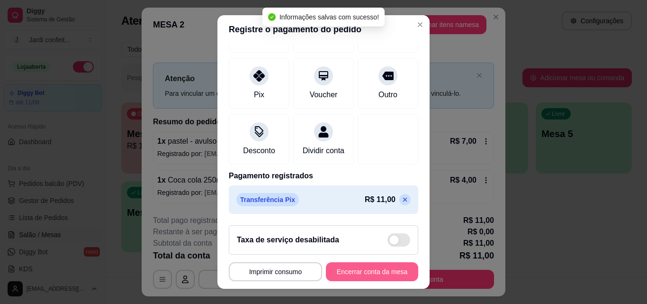
click at [379, 267] on button "Encerrar conta da mesa" at bounding box center [372, 271] width 92 height 19
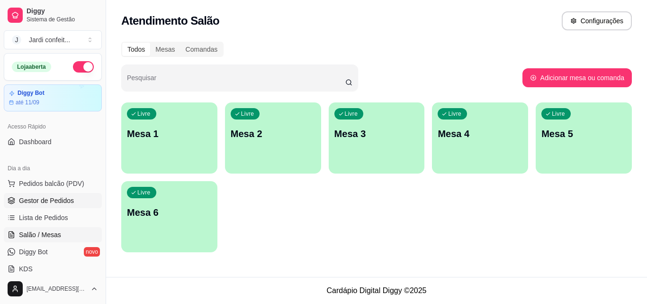
click at [77, 193] on link "Gestor de Pedidos" at bounding box center [53, 200] width 98 height 15
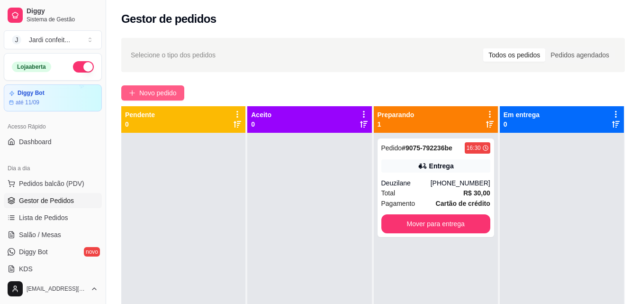
click at [163, 95] on span "Novo pedido" at bounding box center [157, 93] width 37 height 10
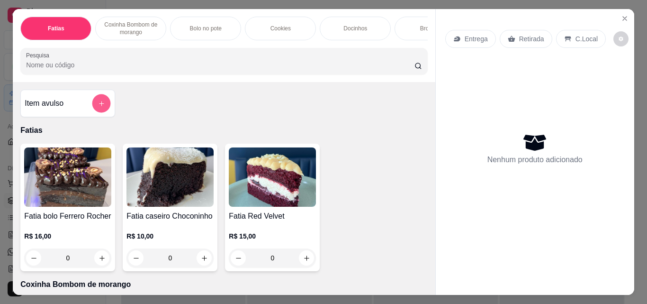
click at [105, 105] on button "add-separate-item" at bounding box center [101, 103] width 18 height 18
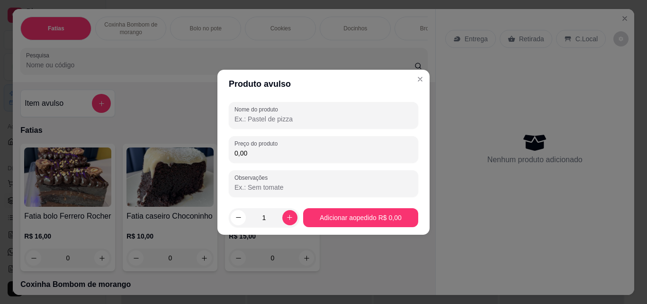
click at [279, 116] on input "Nome do produto" at bounding box center [324, 118] width 178 height 9
type input "bro"
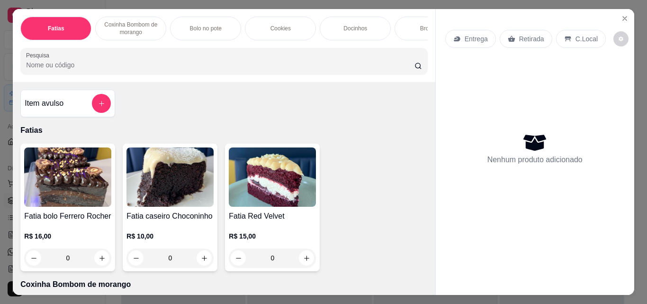
click at [421, 25] on p "Brownie" at bounding box center [430, 29] width 20 height 8
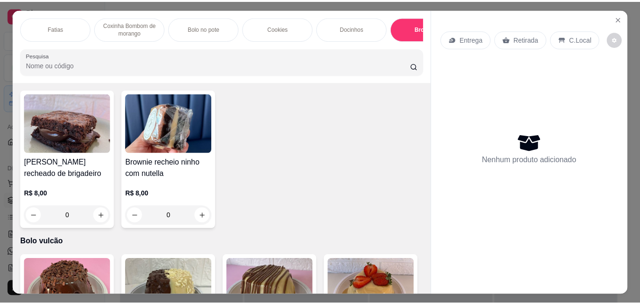
scroll to position [25, 0]
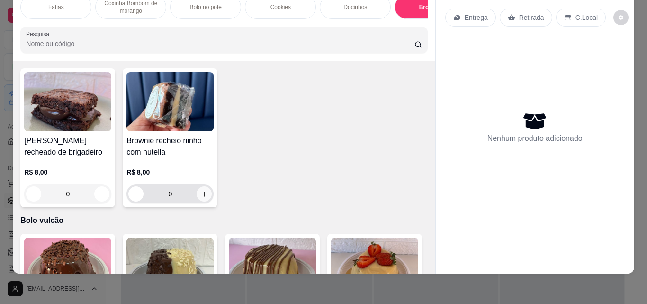
click at [204, 201] on button "increase-product-quantity" at bounding box center [204, 193] width 15 height 15
type input "1"
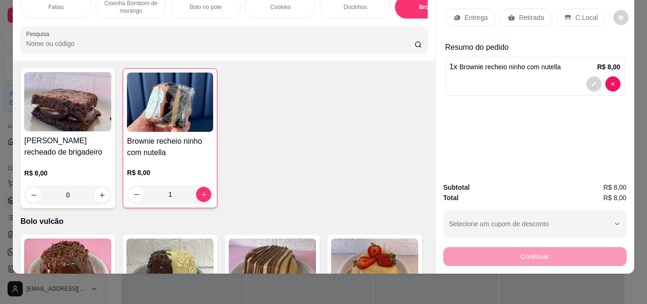
click at [519, 13] on p "Retirada" at bounding box center [531, 17] width 25 height 9
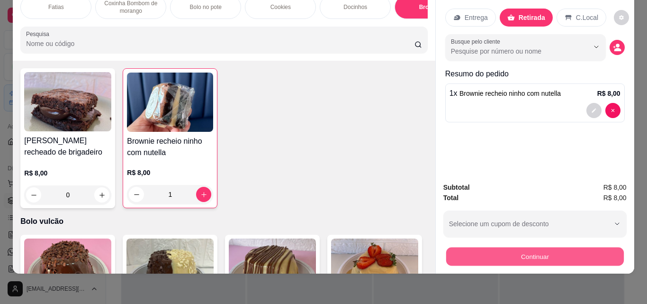
click at [492, 247] on button "Continuar" at bounding box center [535, 256] width 178 height 18
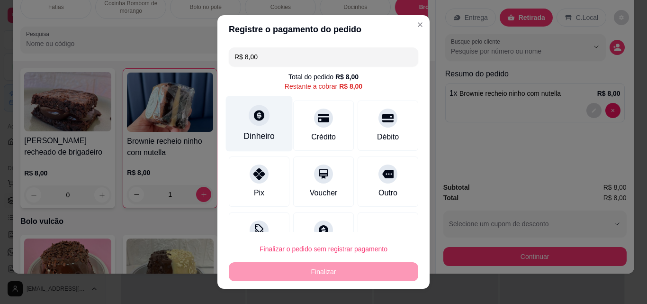
click at [253, 126] on div "Dinheiro" at bounding box center [259, 123] width 67 height 55
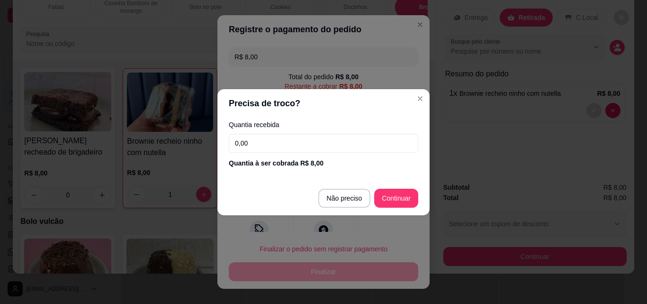
click at [256, 137] on input "0,00" at bounding box center [324, 143] width 190 height 19
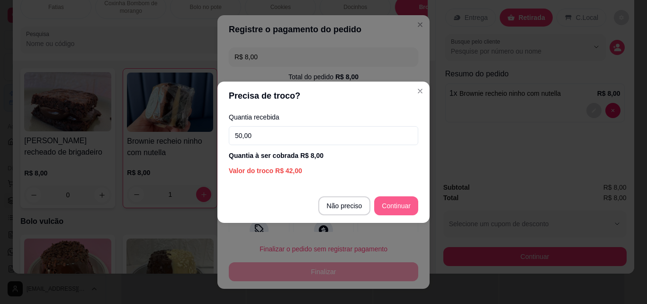
type input "50,00"
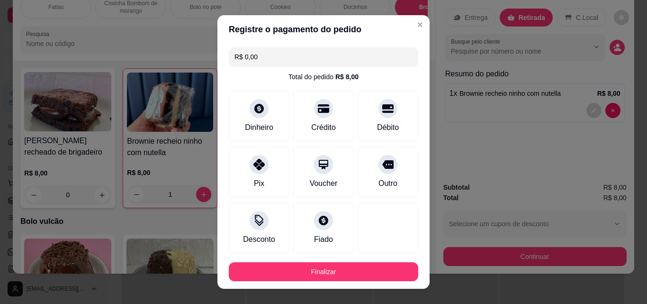
type input "R$ 0,00"
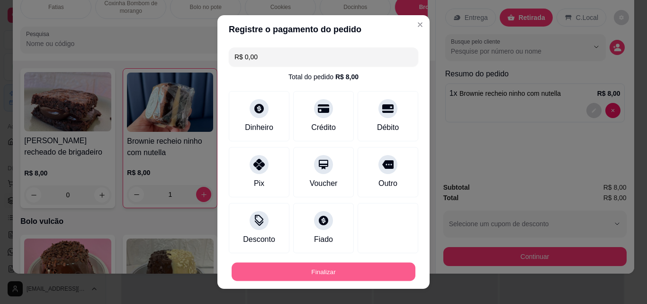
click at [363, 272] on button "Finalizar" at bounding box center [324, 272] width 184 height 18
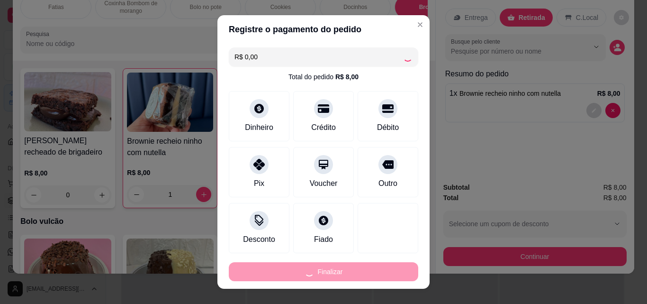
type input "0"
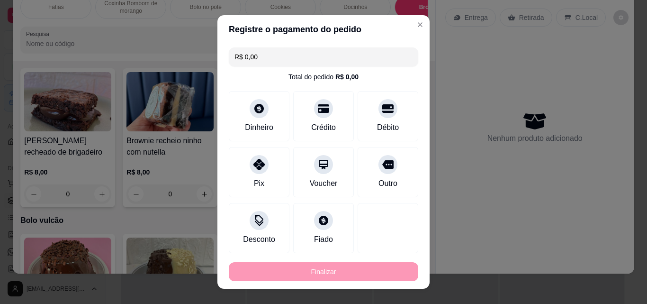
type input "-R$ 8,00"
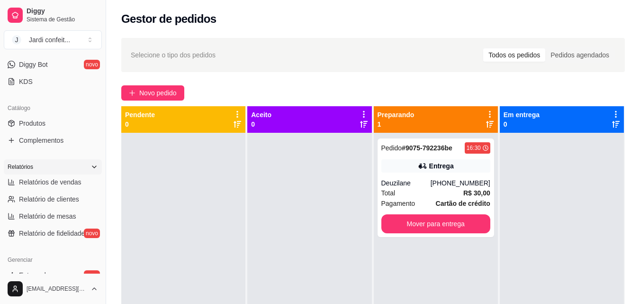
scroll to position [190, 0]
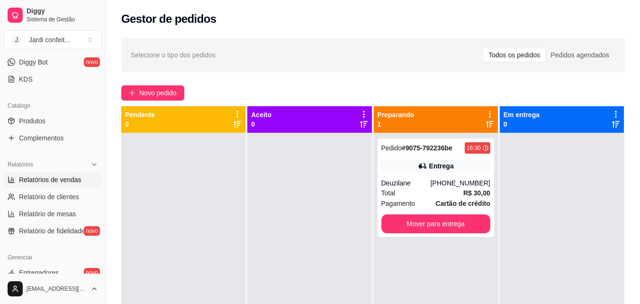
click at [66, 183] on span "Relatórios de vendas" at bounding box center [50, 179] width 63 height 9
select select "ALL"
select select "0"
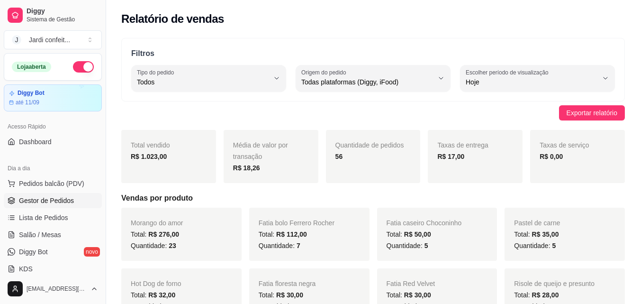
click at [61, 198] on span "Gestor de Pedidos" at bounding box center [46, 200] width 55 height 9
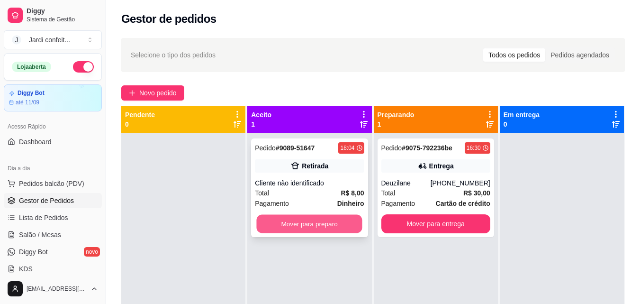
click at [344, 227] on button "Mover para preparo" at bounding box center [310, 224] width 106 height 18
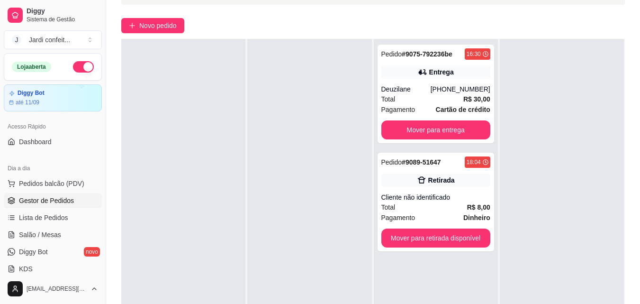
scroll to position [142, 0]
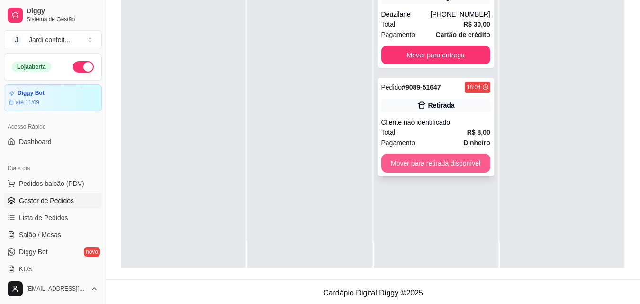
click at [453, 165] on button "Mover para retirada disponível" at bounding box center [436, 163] width 109 height 19
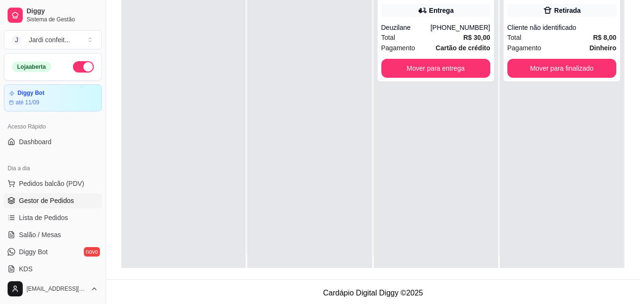
scroll to position [0, 0]
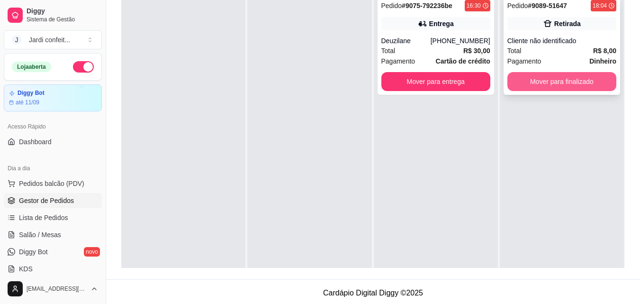
click at [533, 82] on button "Mover para finalizado" at bounding box center [562, 81] width 109 height 19
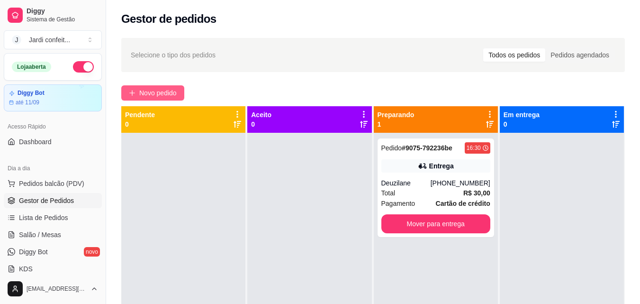
click at [183, 86] on button "Novo pedido" at bounding box center [152, 92] width 63 height 15
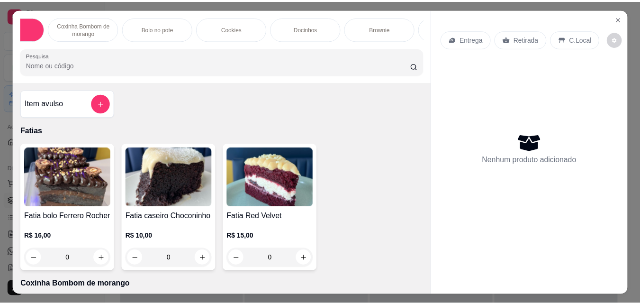
scroll to position [0, 65]
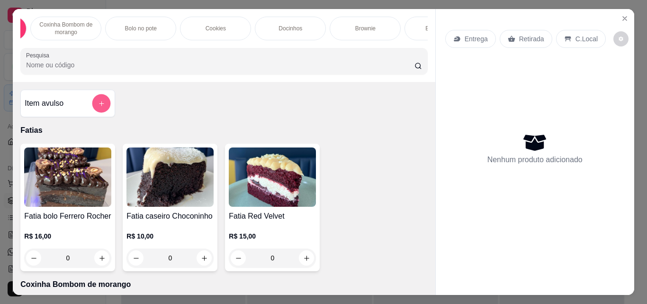
click at [93, 111] on button "add-separate-item" at bounding box center [101, 103] width 18 height 18
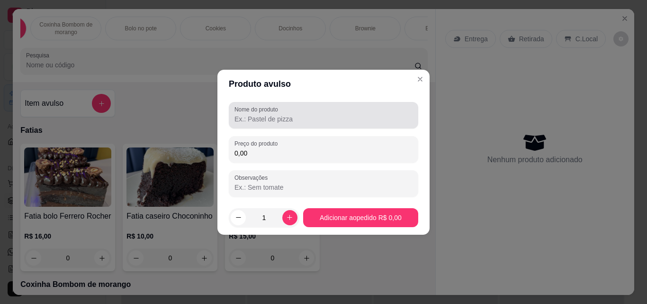
click at [273, 113] on label "Nome do produto" at bounding box center [258, 109] width 47 height 8
click at [273, 114] on input "Nome do produto" at bounding box center [324, 118] width 178 height 9
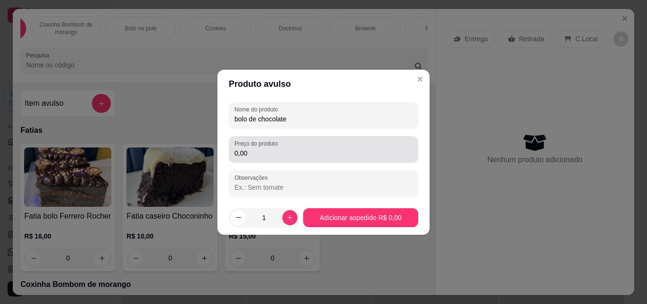
type input "bolo de chocolate"
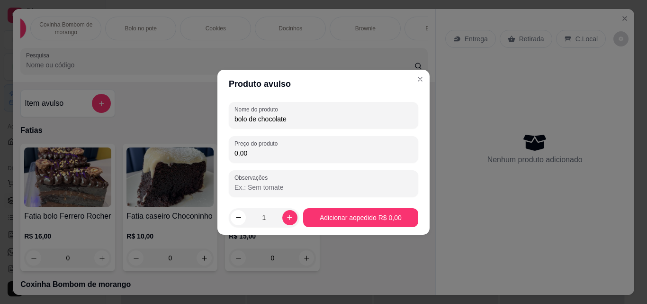
click at [276, 157] on input "0,00" at bounding box center [324, 152] width 178 height 9
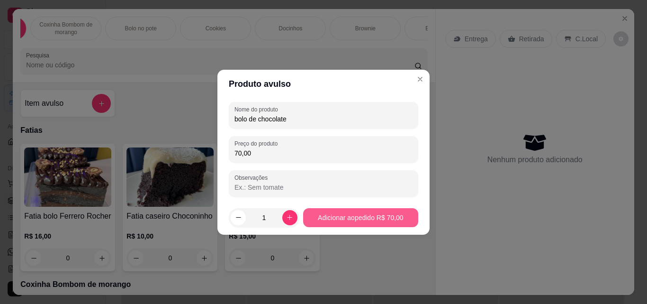
type input "70,00"
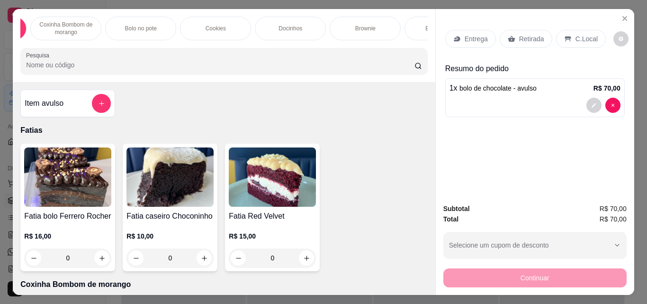
click at [508, 36] on icon at bounding box center [511, 39] width 7 height 6
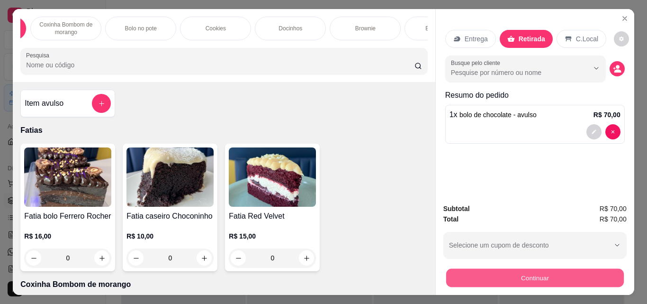
click at [527, 270] on button "Continuar" at bounding box center [535, 277] width 178 height 18
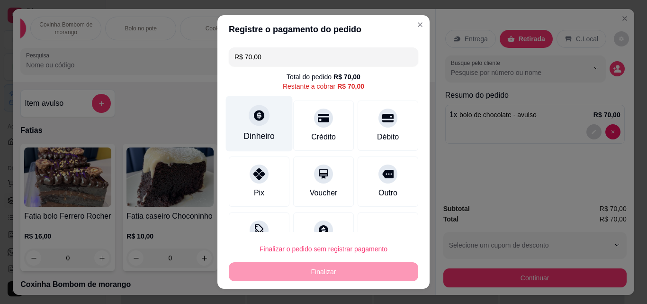
click at [265, 132] on div "Dinheiro" at bounding box center [259, 136] width 31 height 12
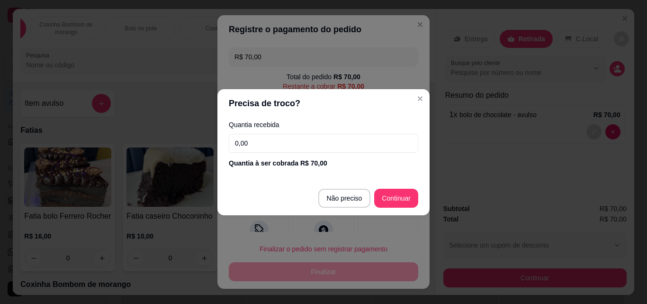
click at [271, 136] on input "0,00" at bounding box center [324, 143] width 190 height 19
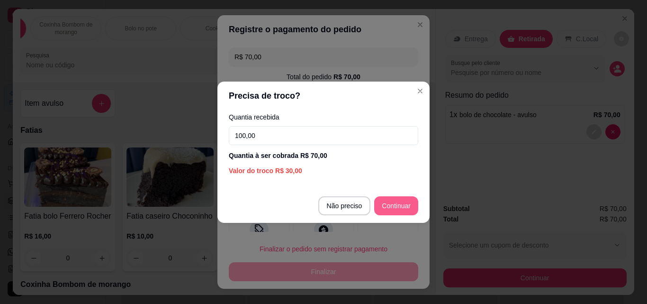
type input "100,00"
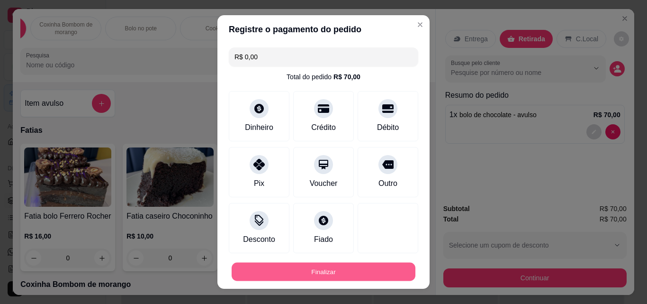
click at [376, 270] on button "Finalizar" at bounding box center [324, 272] width 184 height 18
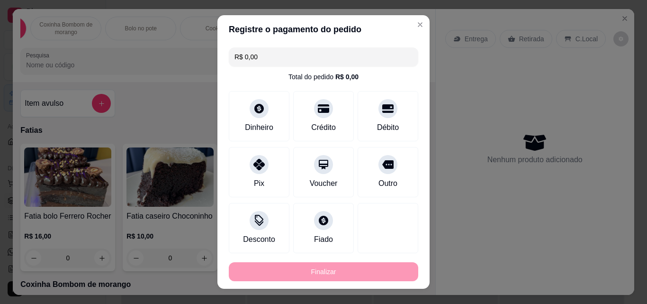
type input "-R$ 70,00"
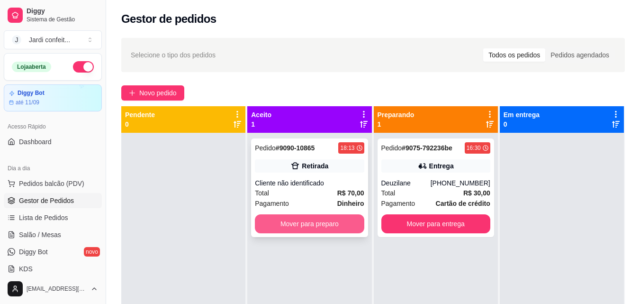
click at [326, 224] on button "Mover para preparo" at bounding box center [309, 223] width 109 height 19
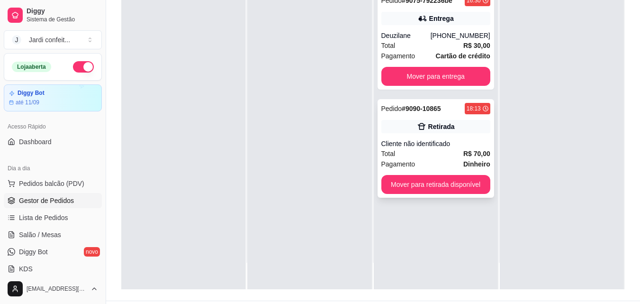
scroll to position [145, 0]
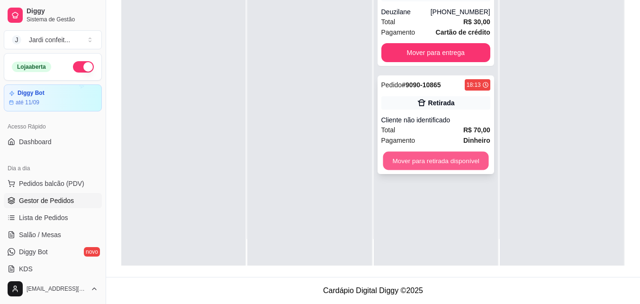
click at [427, 164] on button "Mover para retirada disponível" at bounding box center [436, 161] width 106 height 18
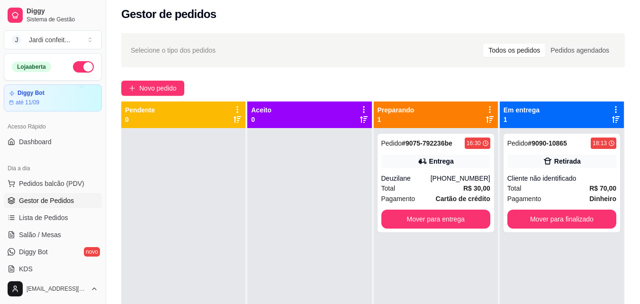
scroll to position [2, 0]
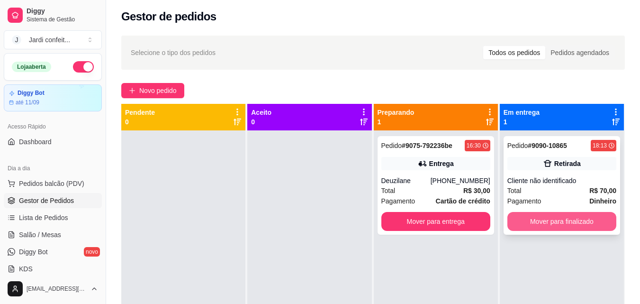
click at [522, 221] on button "Mover para finalizado" at bounding box center [562, 221] width 109 height 19
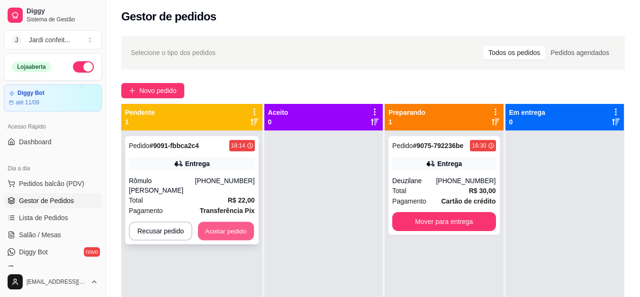
click at [224, 228] on button "Aceitar pedido" at bounding box center [226, 231] width 56 height 18
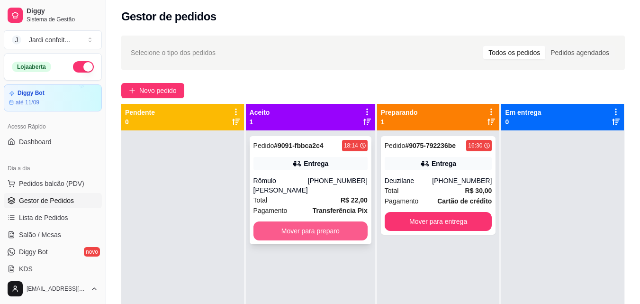
click at [346, 226] on button "Mover para preparo" at bounding box center [311, 230] width 114 height 19
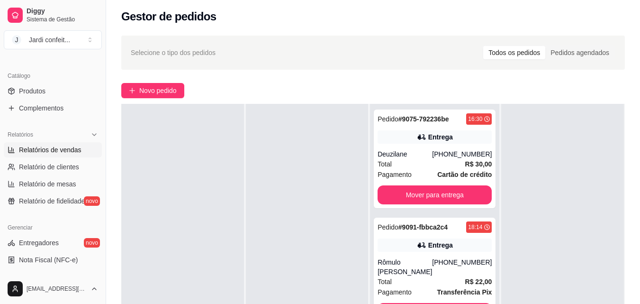
scroll to position [237, 0]
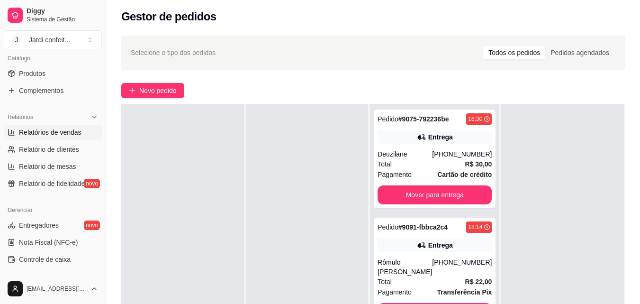
click at [75, 132] on span "Relatórios de vendas" at bounding box center [50, 132] width 63 height 9
select select "ALL"
select select "0"
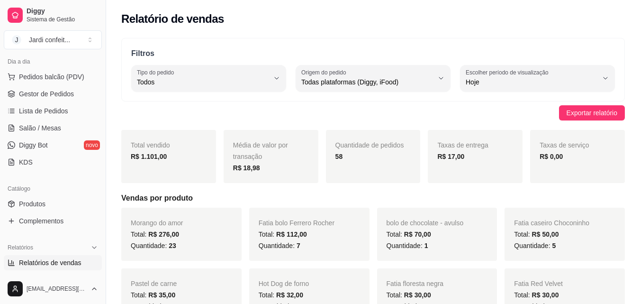
scroll to position [95, 0]
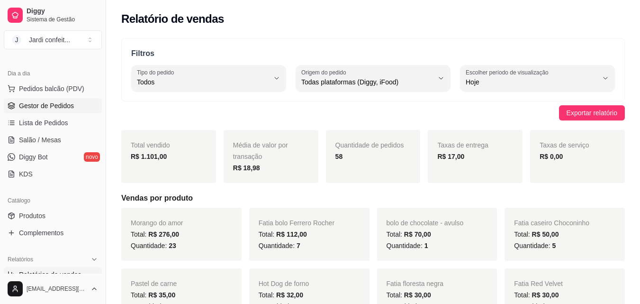
click at [62, 104] on span "Gestor de Pedidos" at bounding box center [46, 105] width 55 height 9
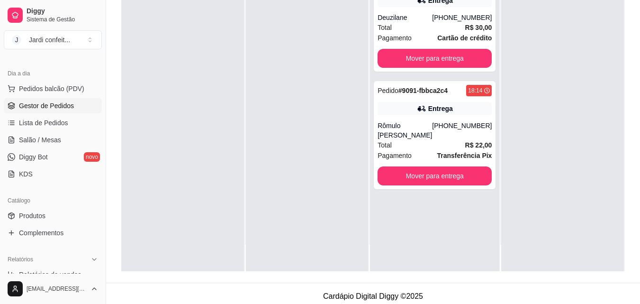
scroll to position [142, 0]
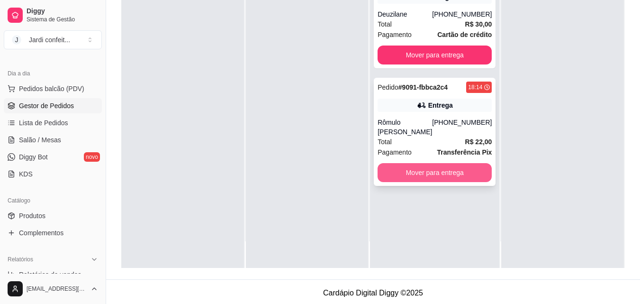
click at [458, 172] on button "Mover para entrega" at bounding box center [435, 172] width 114 height 19
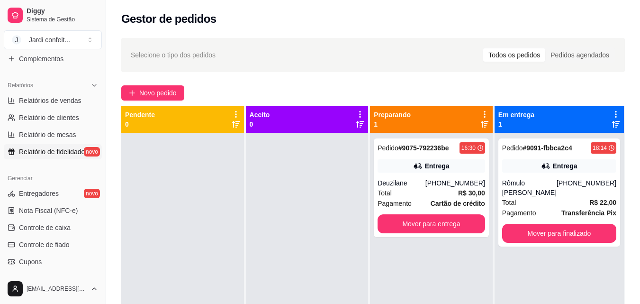
scroll to position [189, 0]
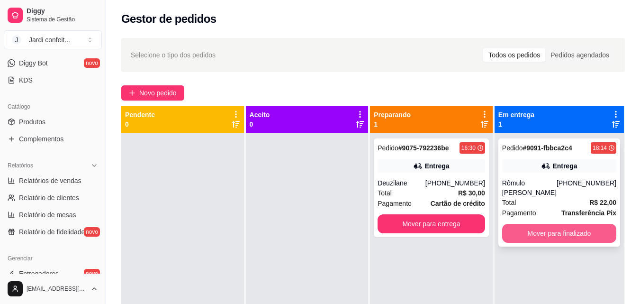
click at [555, 235] on button "Mover para finalizado" at bounding box center [559, 233] width 114 height 19
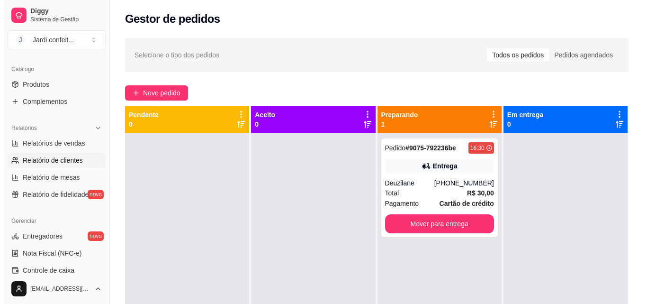
scroll to position [236, 0]
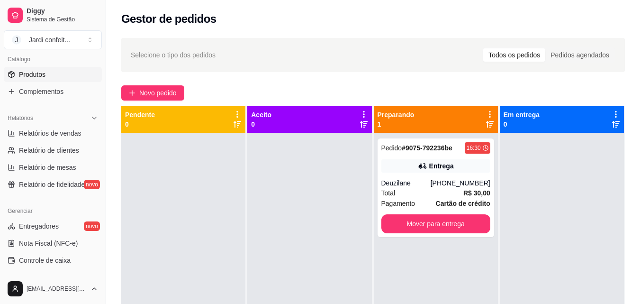
click at [44, 75] on span "Produtos" at bounding box center [32, 74] width 27 height 9
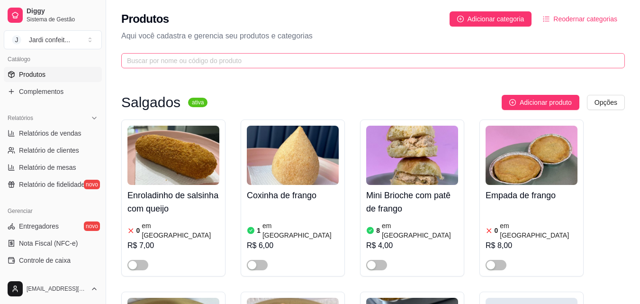
click at [161, 67] on span at bounding box center [373, 60] width 504 height 15
click at [164, 64] on input "text" at bounding box center [369, 60] width 485 height 10
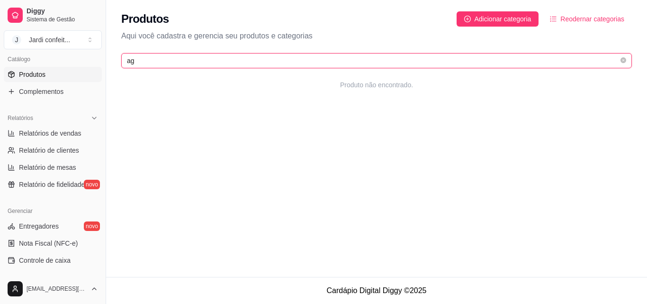
type input "a"
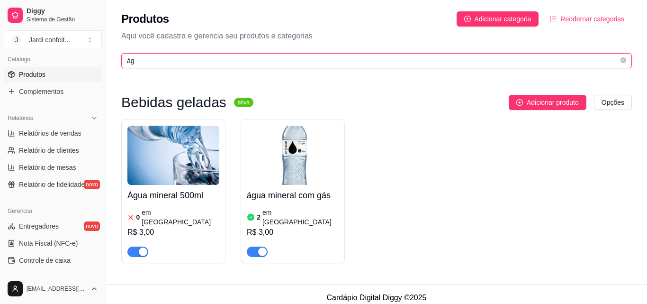
type input "ág"
click at [169, 160] on img at bounding box center [174, 155] width 92 height 59
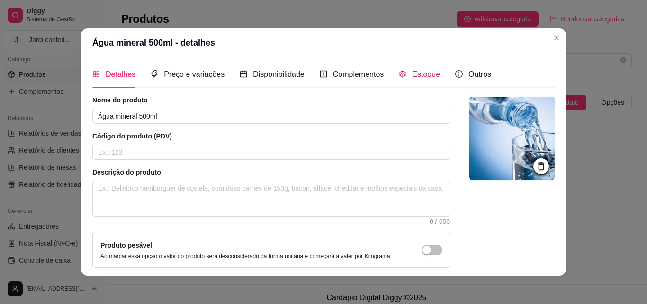
click at [416, 76] on span "Estoque" at bounding box center [426, 74] width 28 height 8
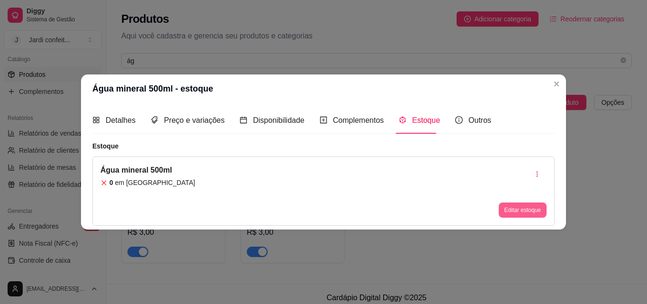
click at [545, 205] on button "Editar estoque" at bounding box center [523, 209] width 48 height 15
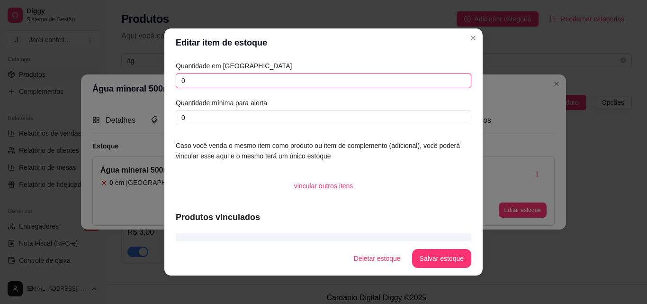
drag, startPoint x: 229, startPoint y: 86, endPoint x: 131, endPoint y: 105, distance: 99.9
click at [133, 105] on div "Editar item de estoque Quantidade em estoque 0 Quantidade mínima para alerta 0 …" at bounding box center [323, 152] width 647 height 304
type input "12"
click at [447, 256] on button "Salvar estoque" at bounding box center [442, 258] width 58 height 18
